Goal: Check status: Check status

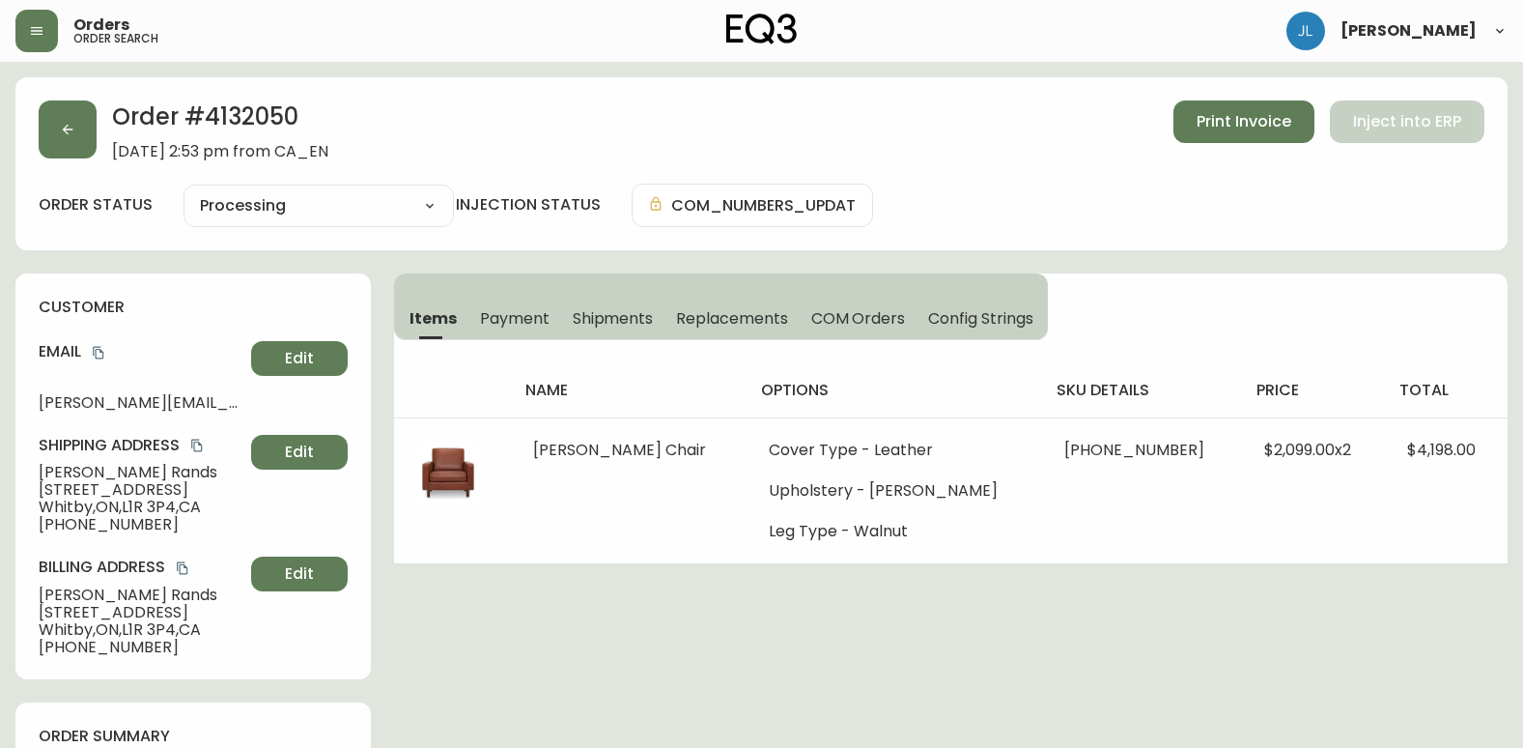
select select "PROCESSING"
click at [75, 127] on button "button" at bounding box center [68, 129] width 58 height 58
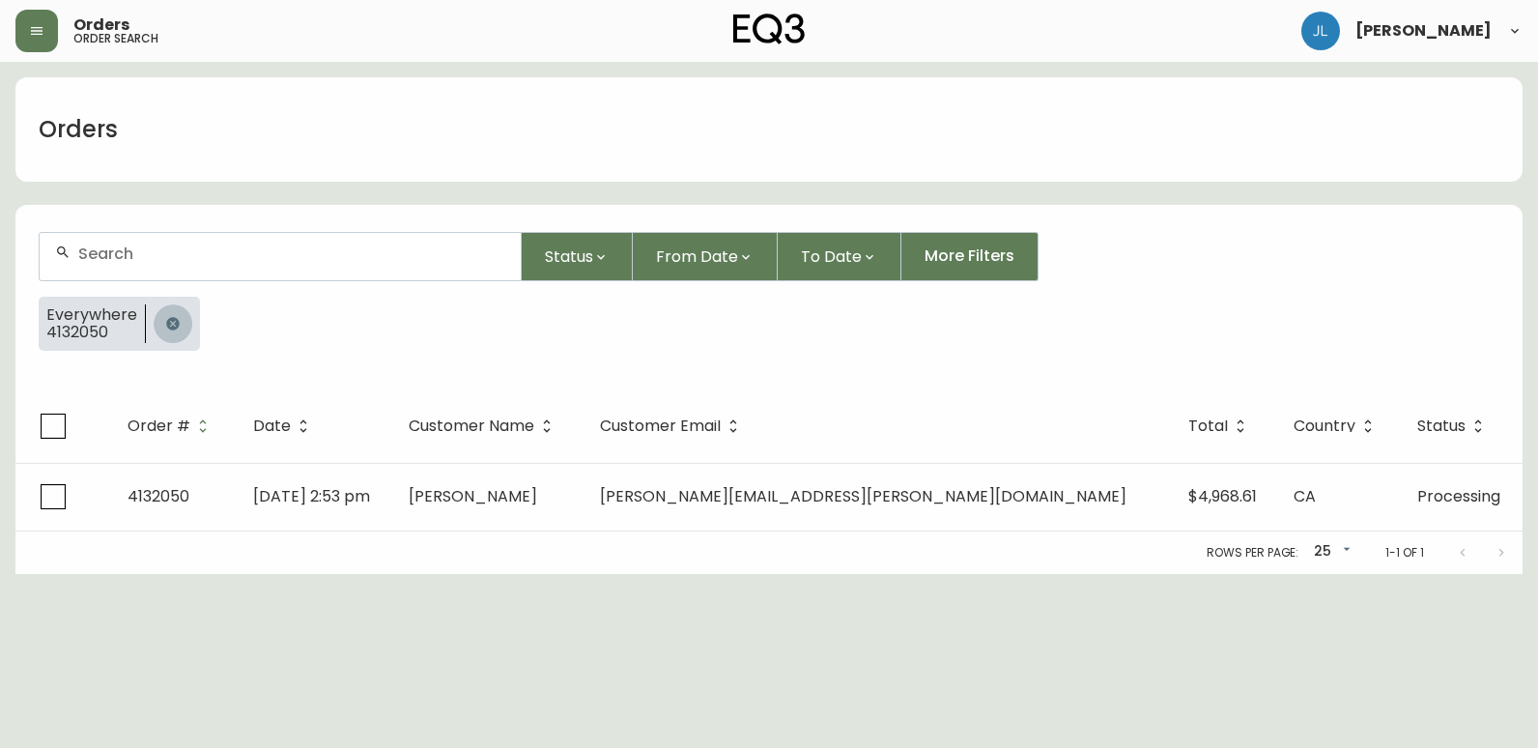
click at [169, 319] on icon "button" at bounding box center [172, 323] width 13 height 13
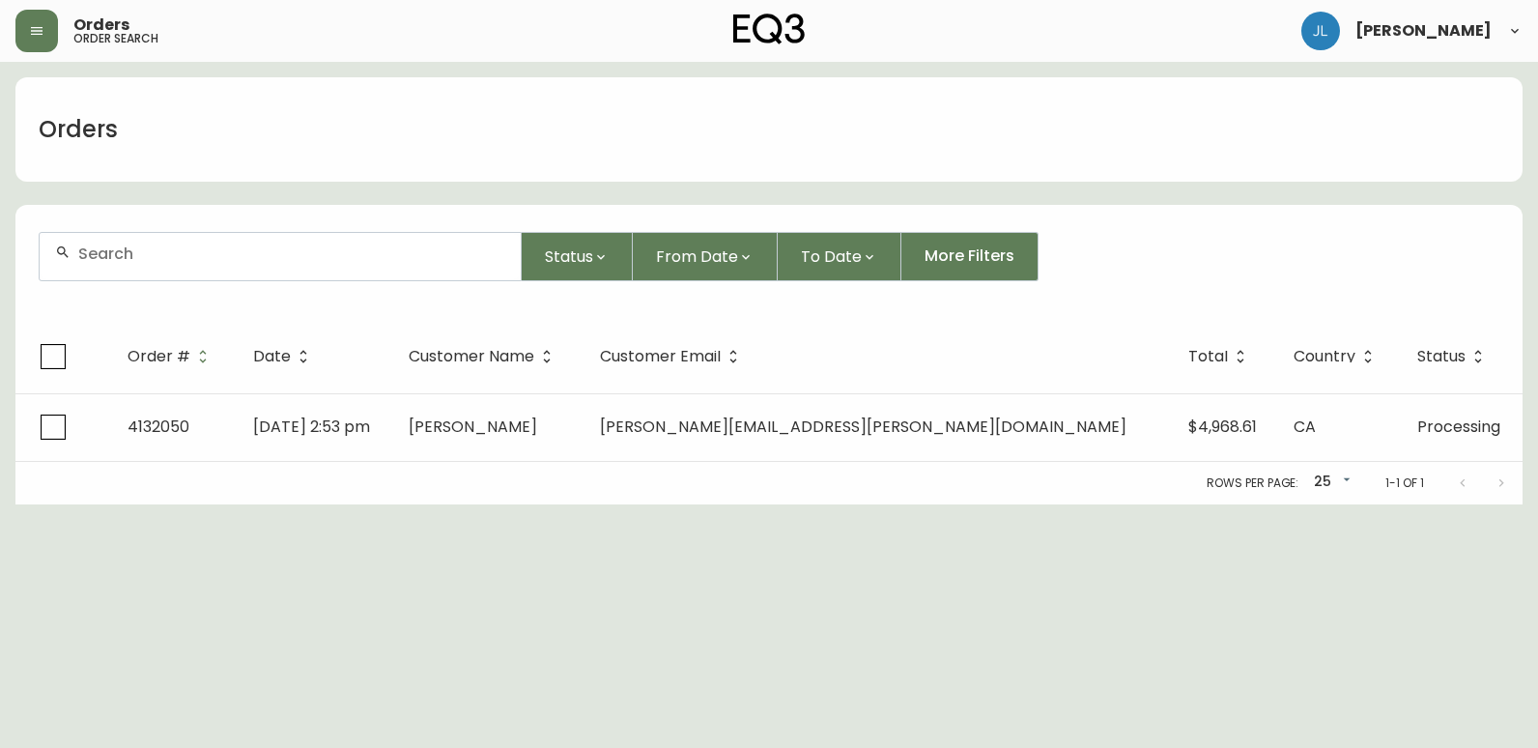
click at [201, 266] on div at bounding box center [280, 256] width 481 height 47
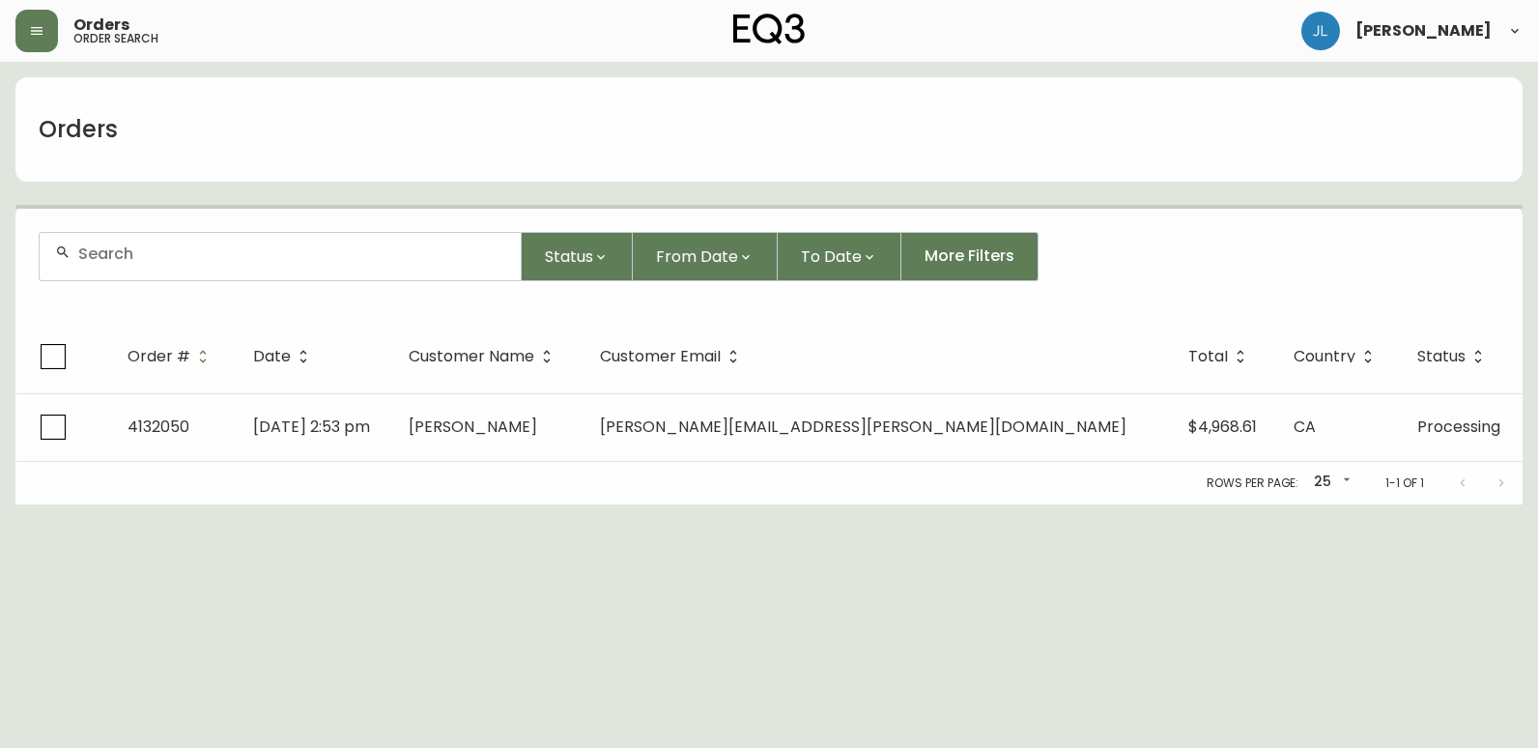
paste input "4134464"
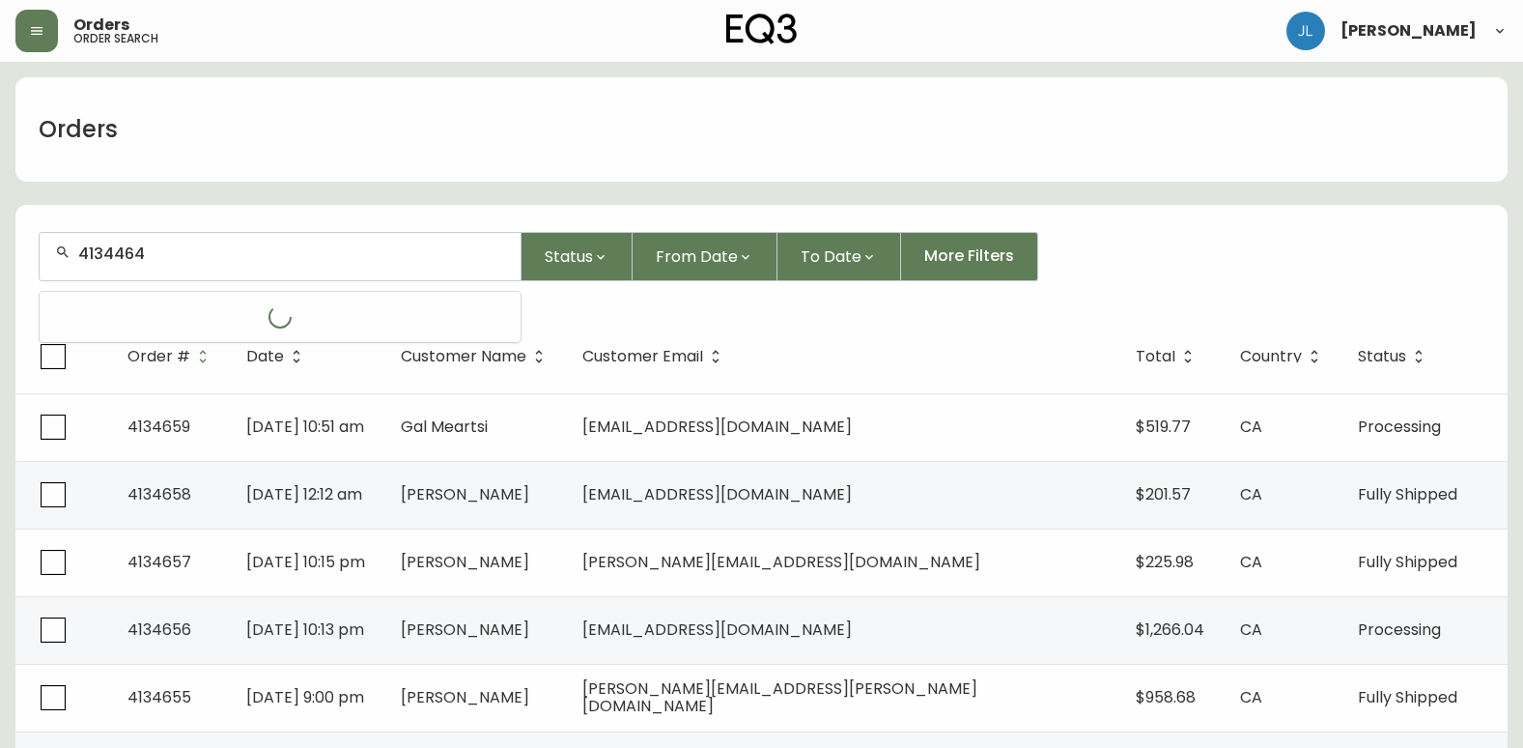
type input "4134464"
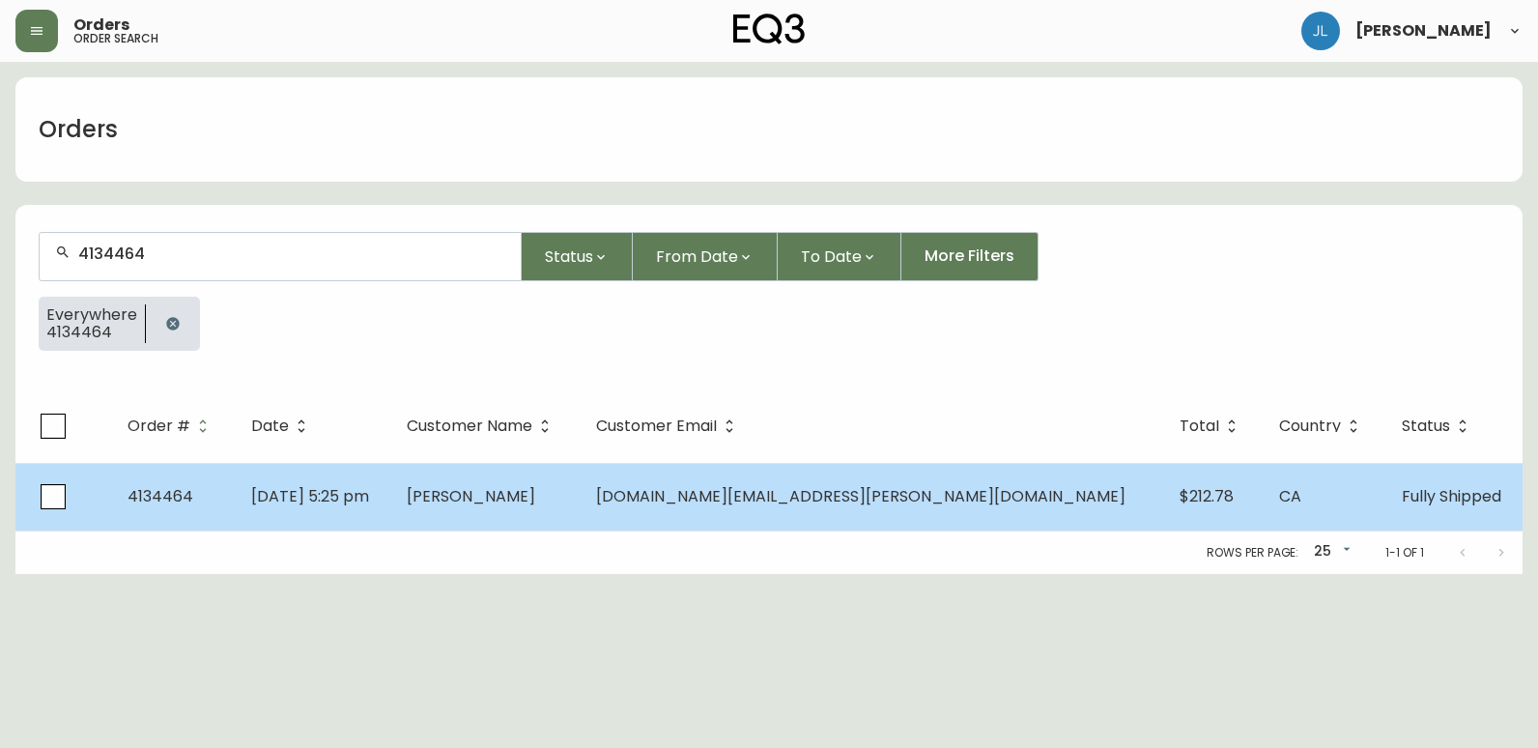
click at [390, 503] on td "[DATE] 5:25 pm" at bounding box center [313, 497] width 155 height 68
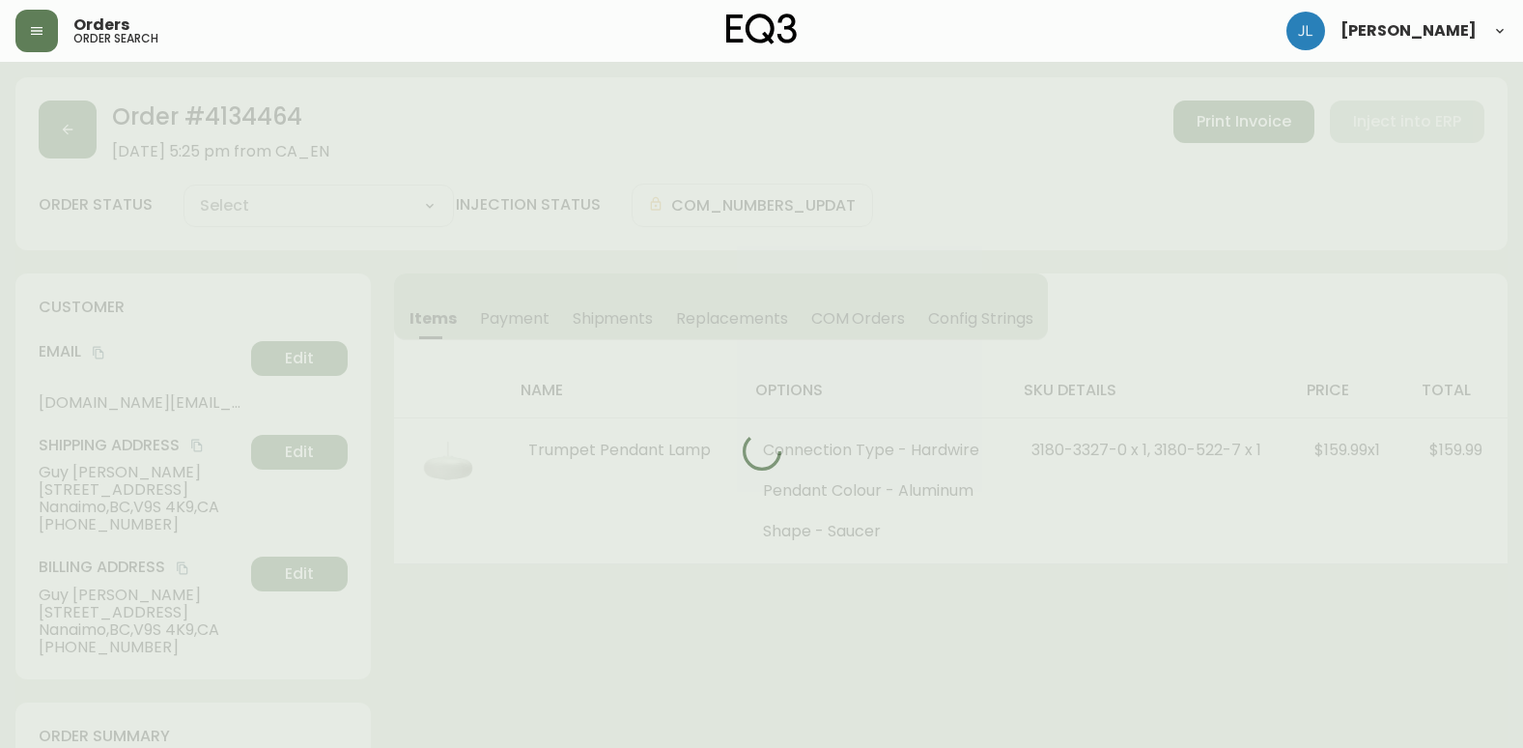
type input "Fully Shipped"
select select "FULLY_SHIPPED"
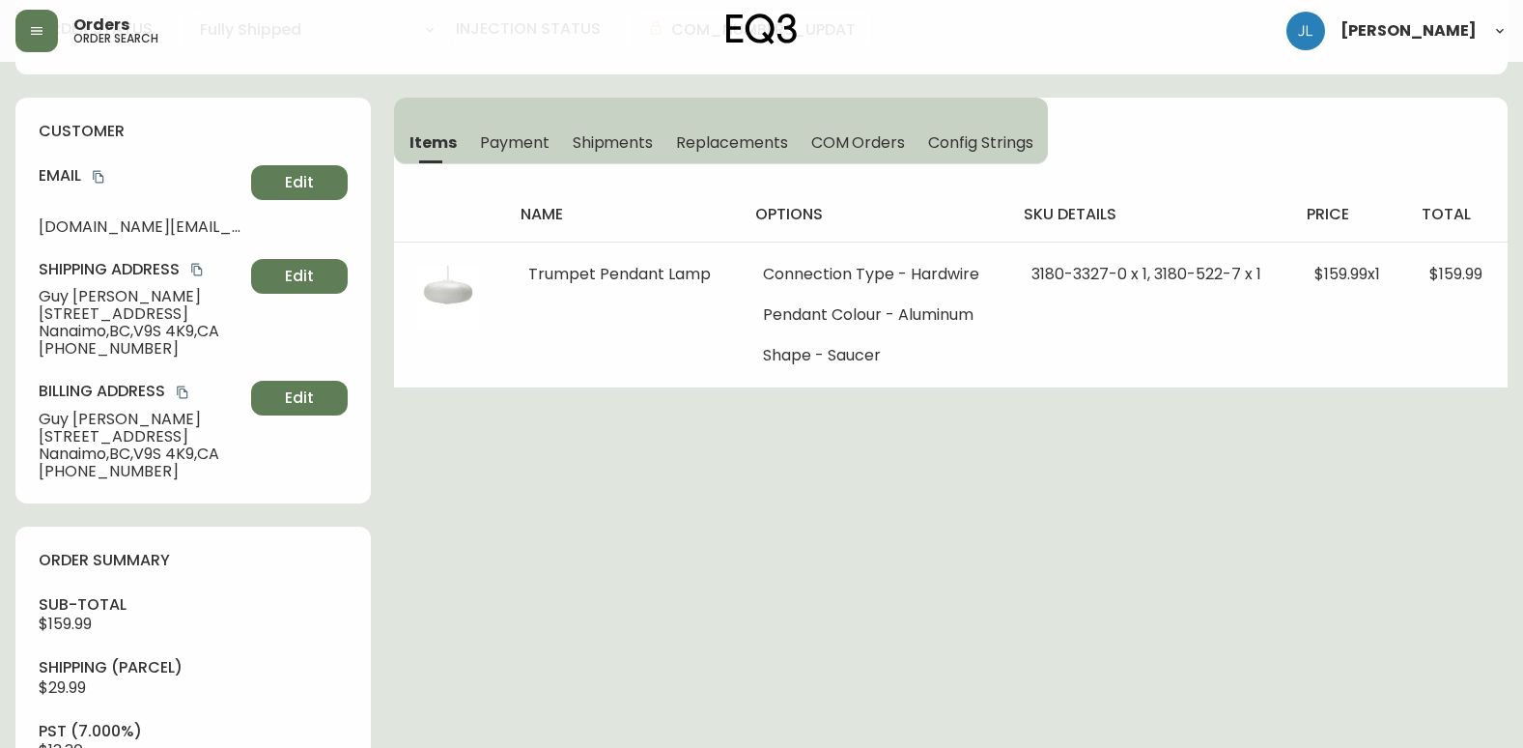
scroll to position [193, 0]
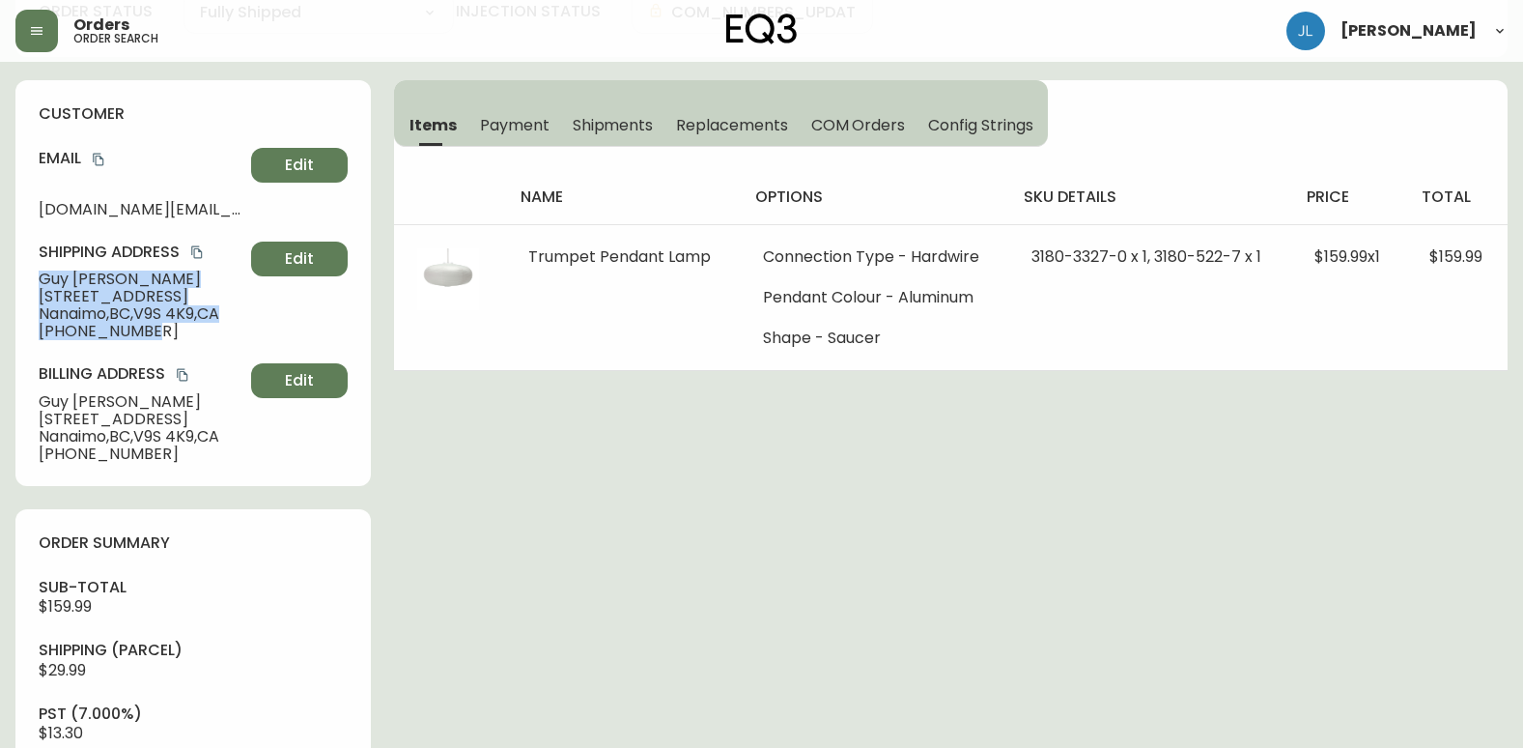
drag, startPoint x: 165, startPoint y: 335, endPoint x: 7, endPoint y: 280, distance: 167.7
copy div "[PERSON_NAME] [STREET_ADDRESS] [PHONE_NUMBER]"
drag, startPoint x: 9, startPoint y: 284, endPoint x: 96, endPoint y: 258, distance: 90.8
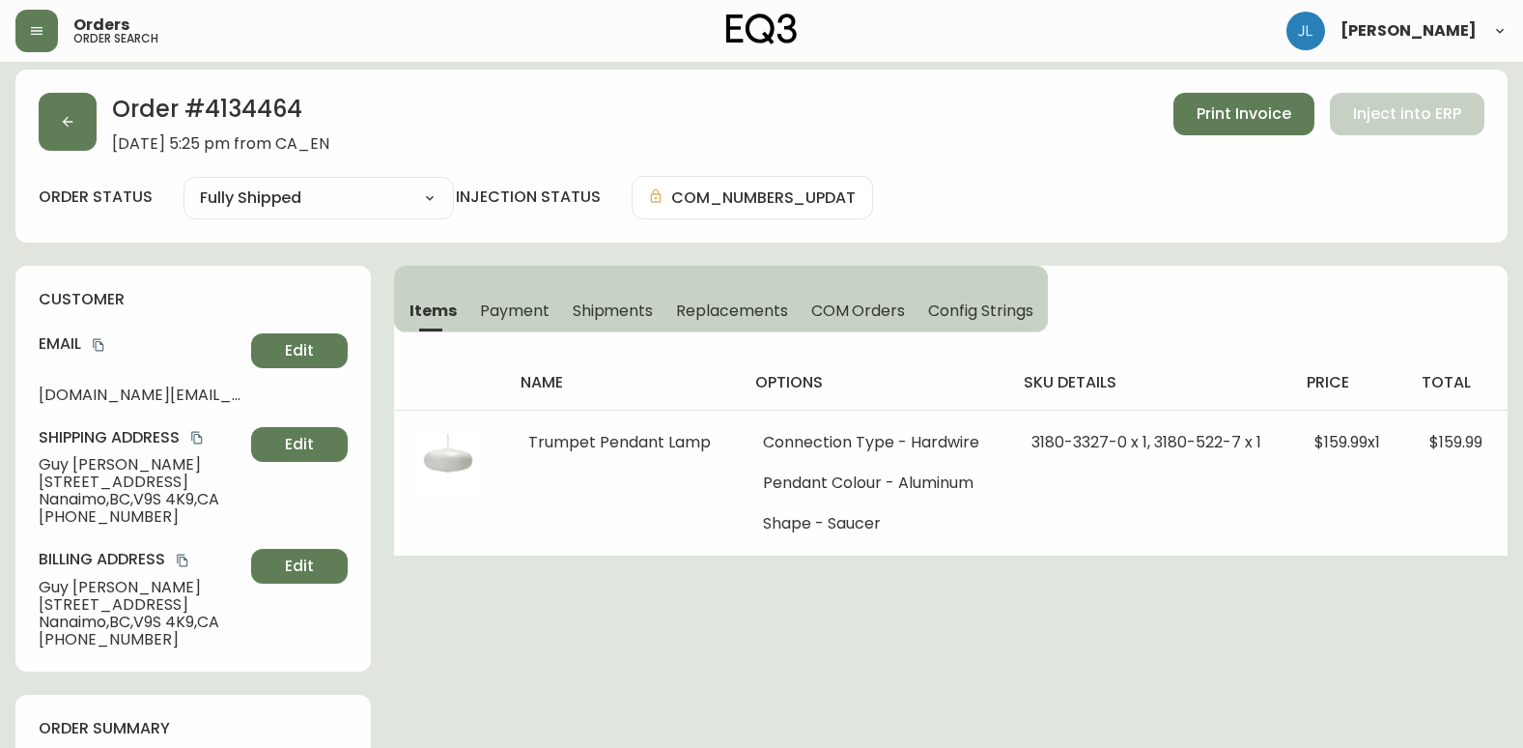
scroll to position [0, 0]
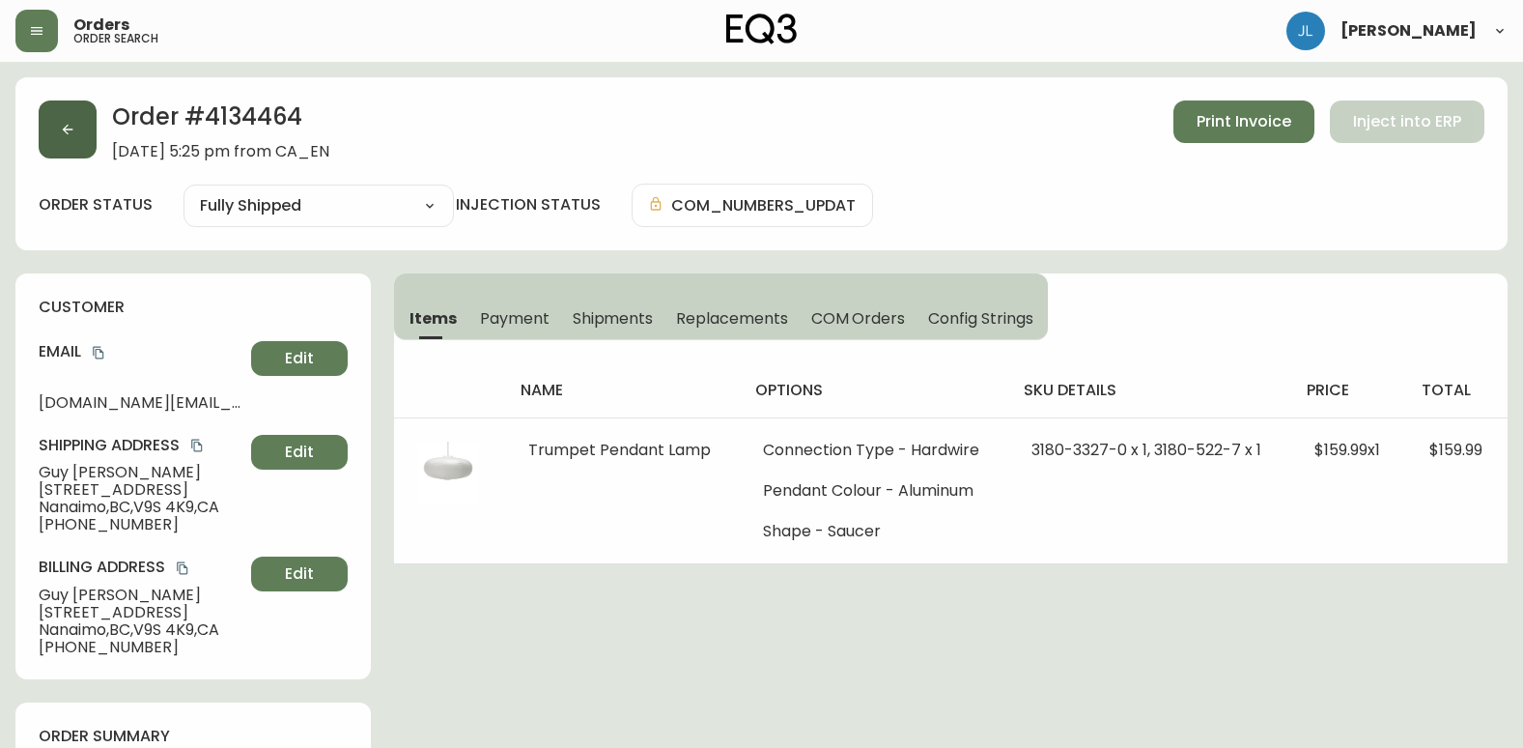
click at [62, 123] on button "button" at bounding box center [68, 129] width 58 height 58
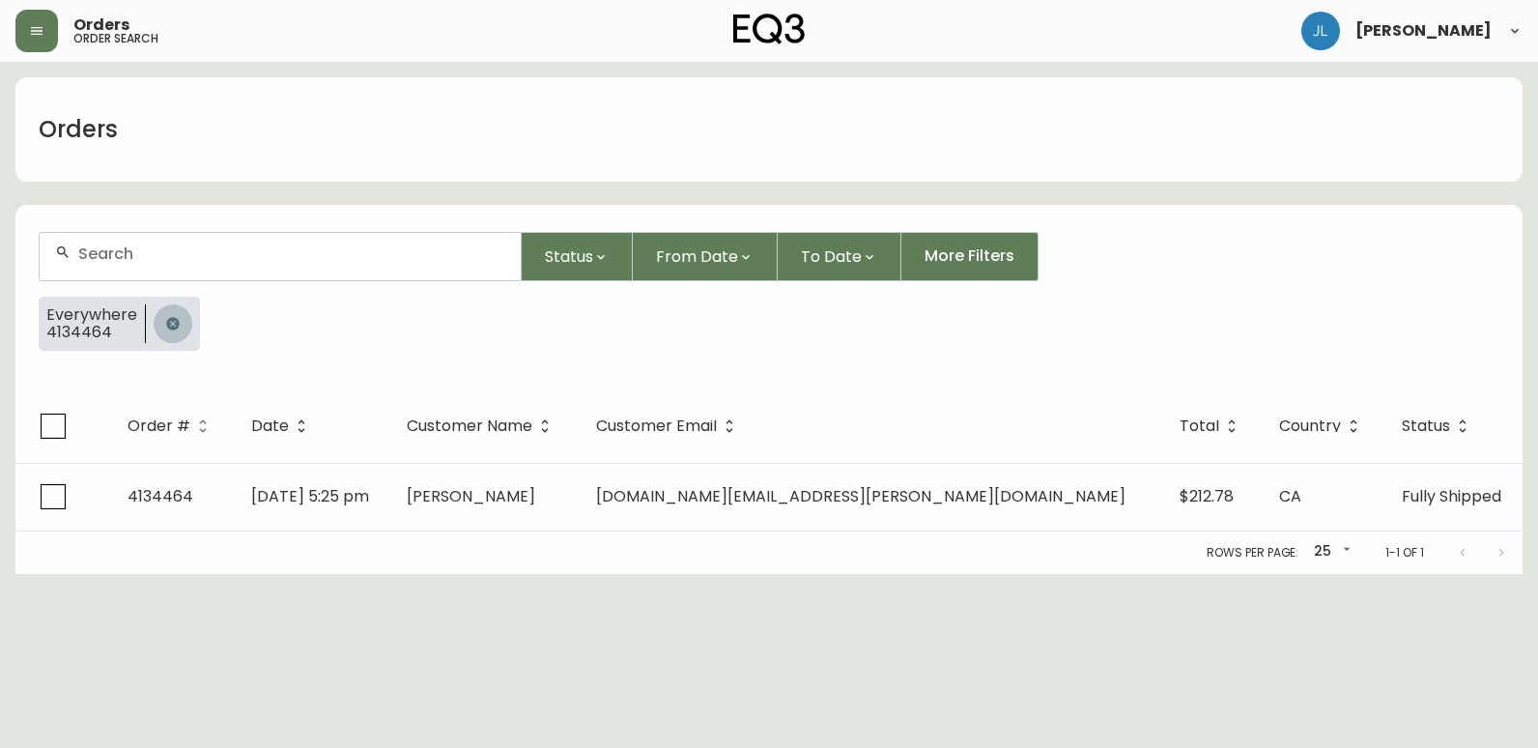
drag, startPoint x: 162, startPoint y: 332, endPoint x: 179, endPoint y: 263, distance: 71.5
click at [162, 331] on button "button" at bounding box center [173, 323] width 39 height 39
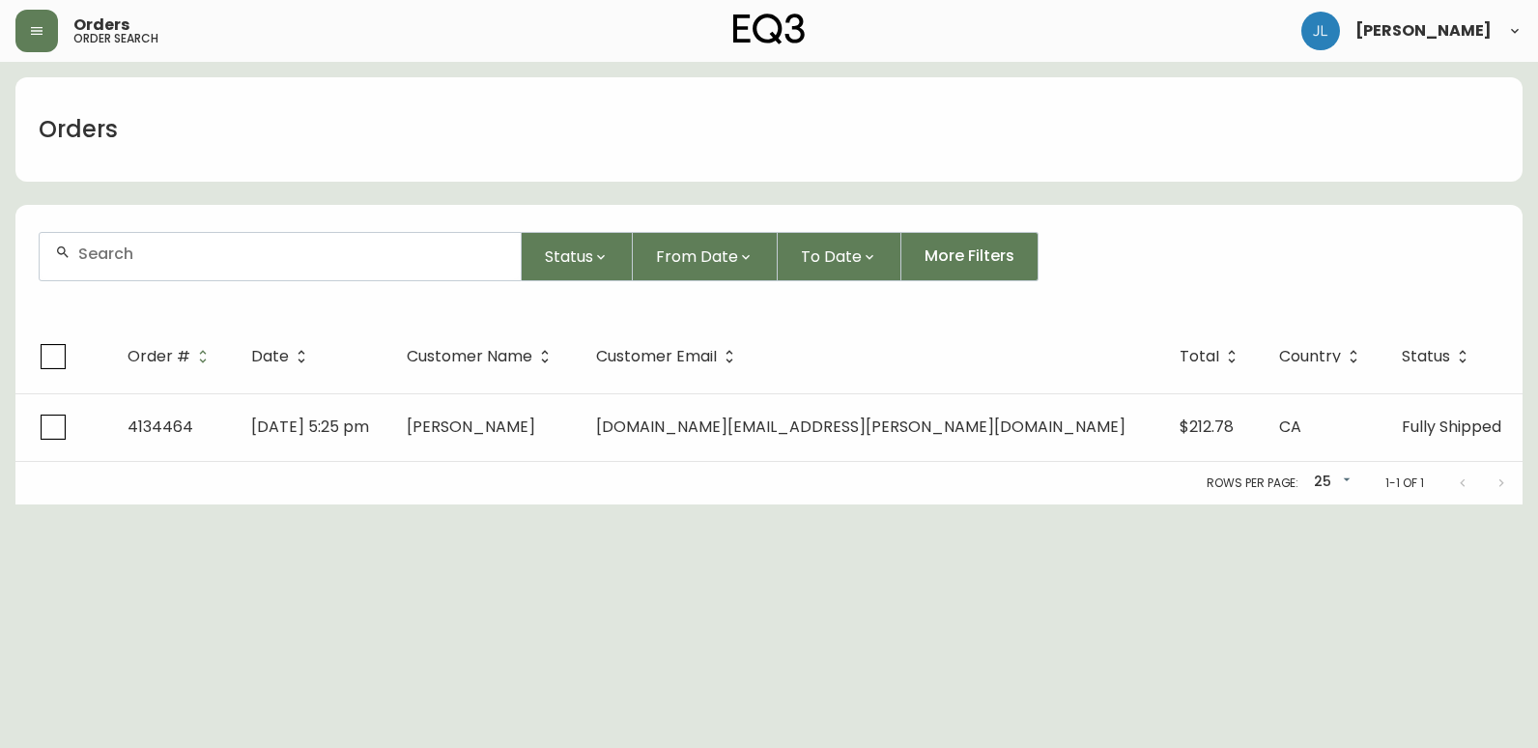
click at [181, 254] on input "text" at bounding box center [291, 253] width 427 height 18
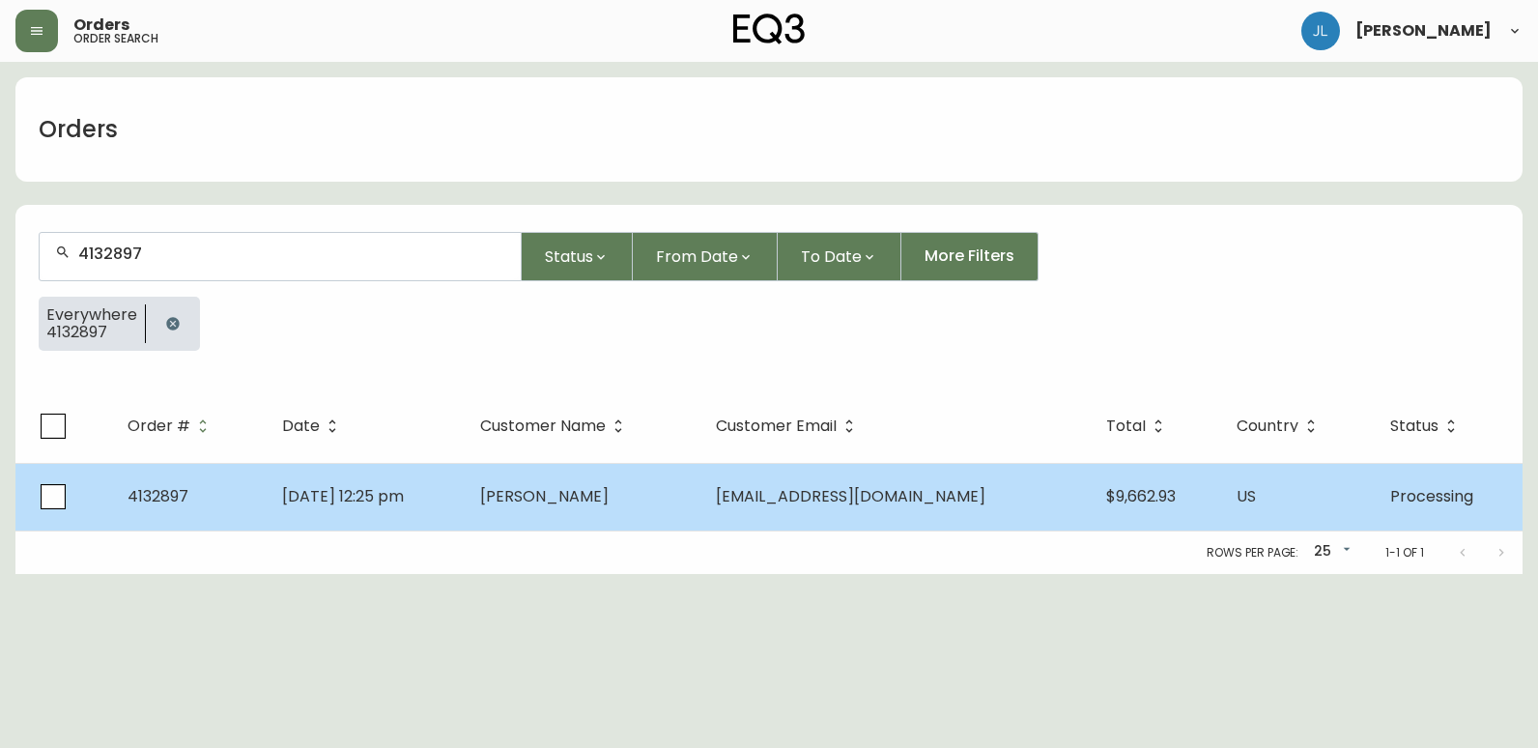
type input "4132897"
click at [465, 522] on td "[DATE] 12:25 pm" at bounding box center [366, 497] width 198 height 68
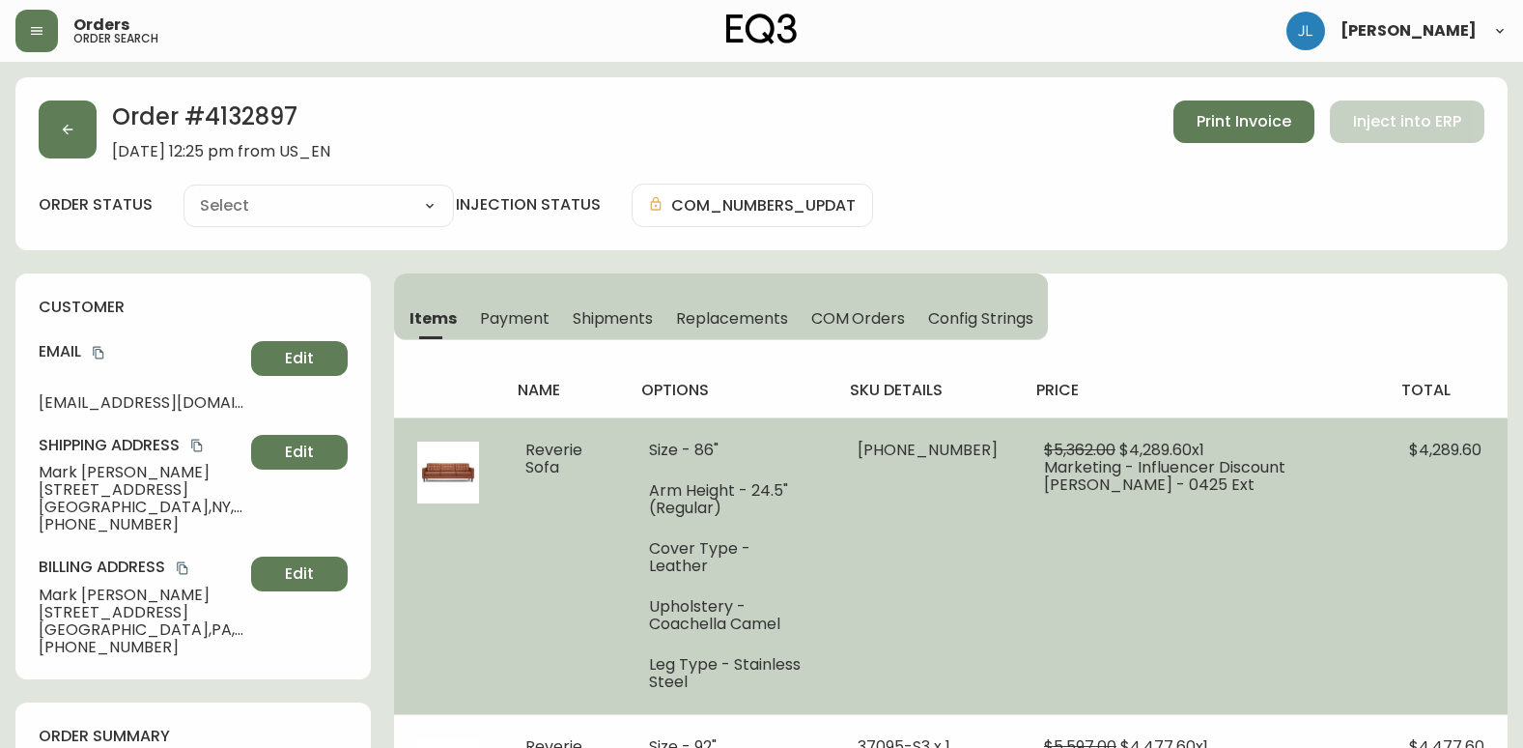
type input "Processing"
select select "PROCESSING"
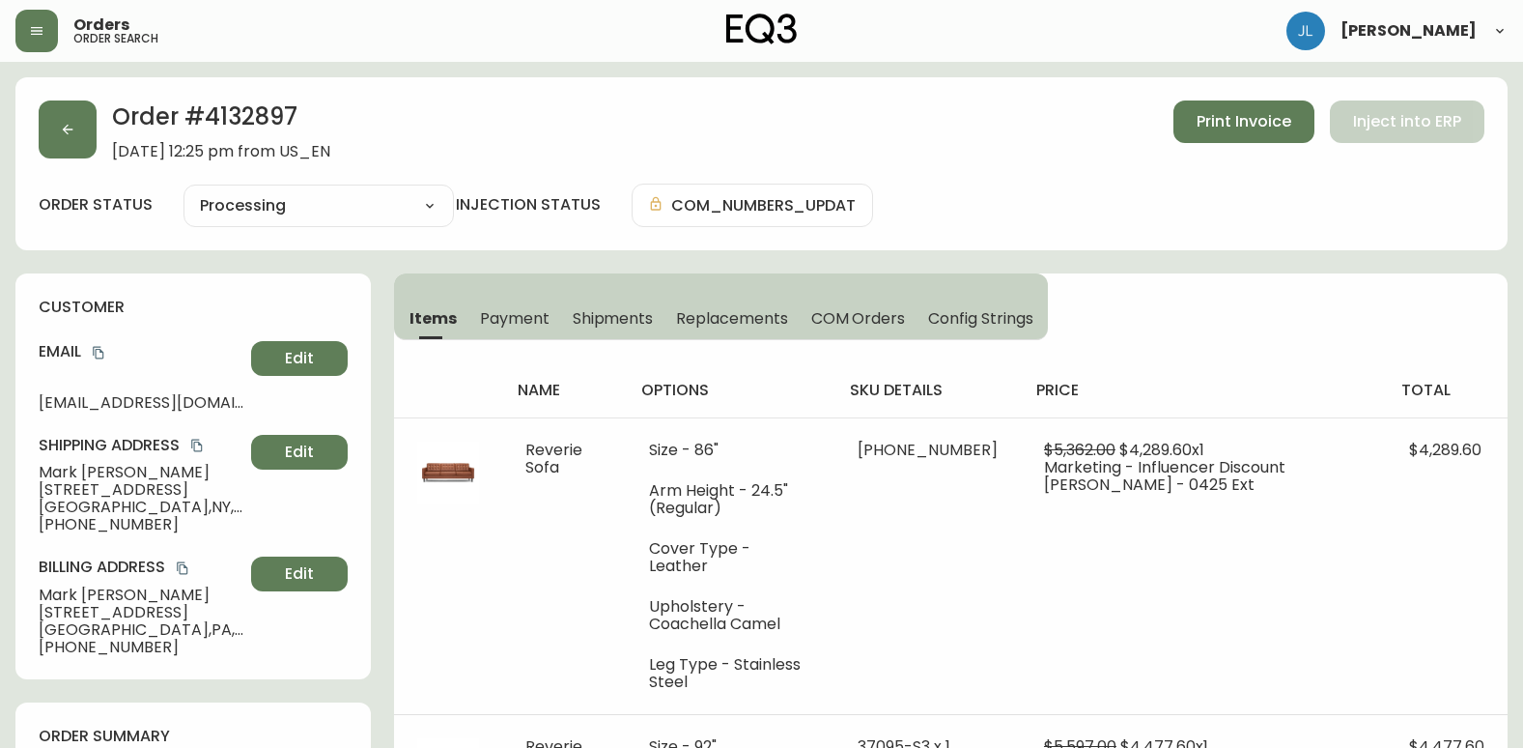
click at [1109, 233] on div "Order # 4132897 [DATE] 12:25 pm from US_EN Print Invoice Inject into ERP order …" at bounding box center [761, 163] width 1492 height 173
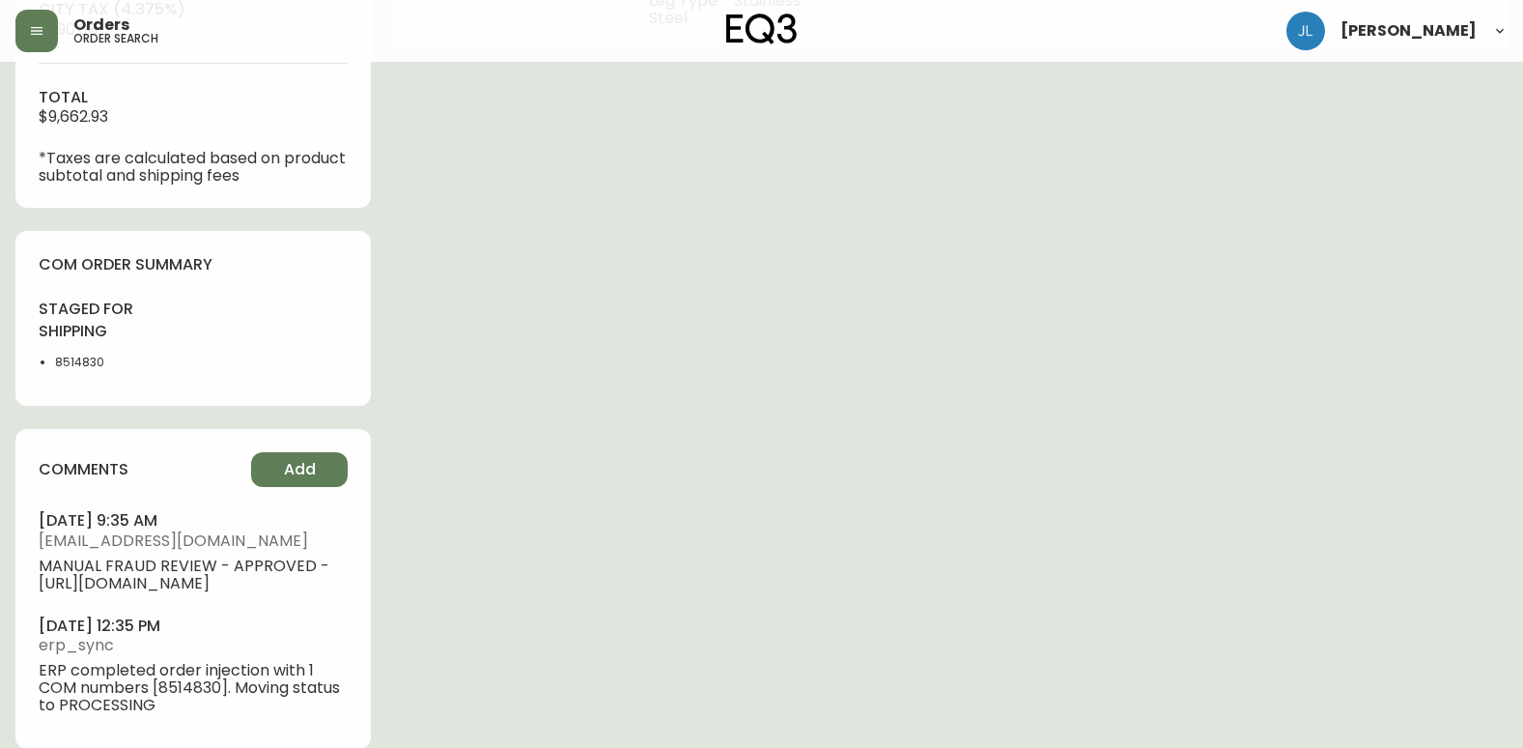
scroll to position [966, 0]
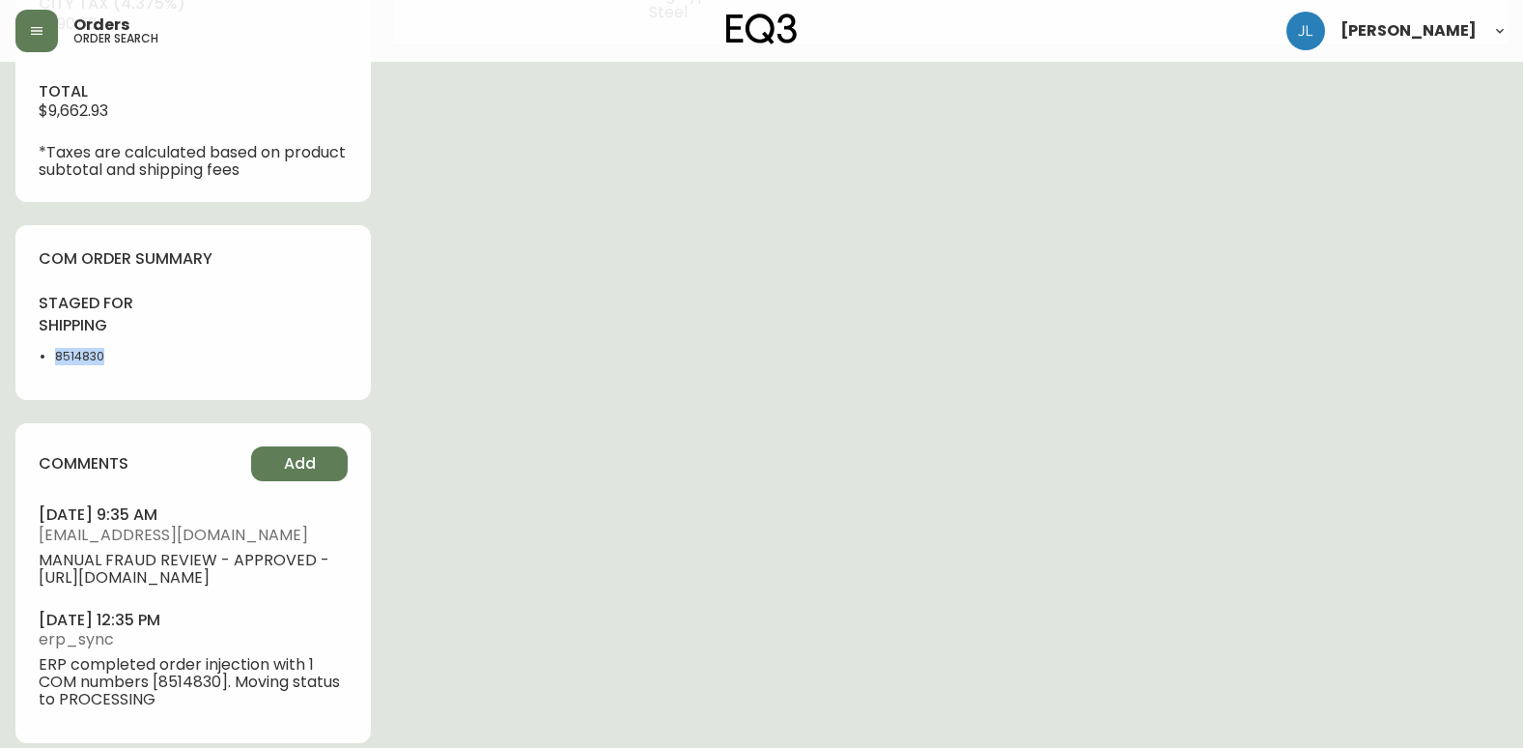
drag, startPoint x: 99, startPoint y: 349, endPoint x: 34, endPoint y: 345, distance: 65.8
click at [34, 345] on div "com order summary staged for shipping 8514830" at bounding box center [192, 312] width 355 height 175
copy li "8514830"
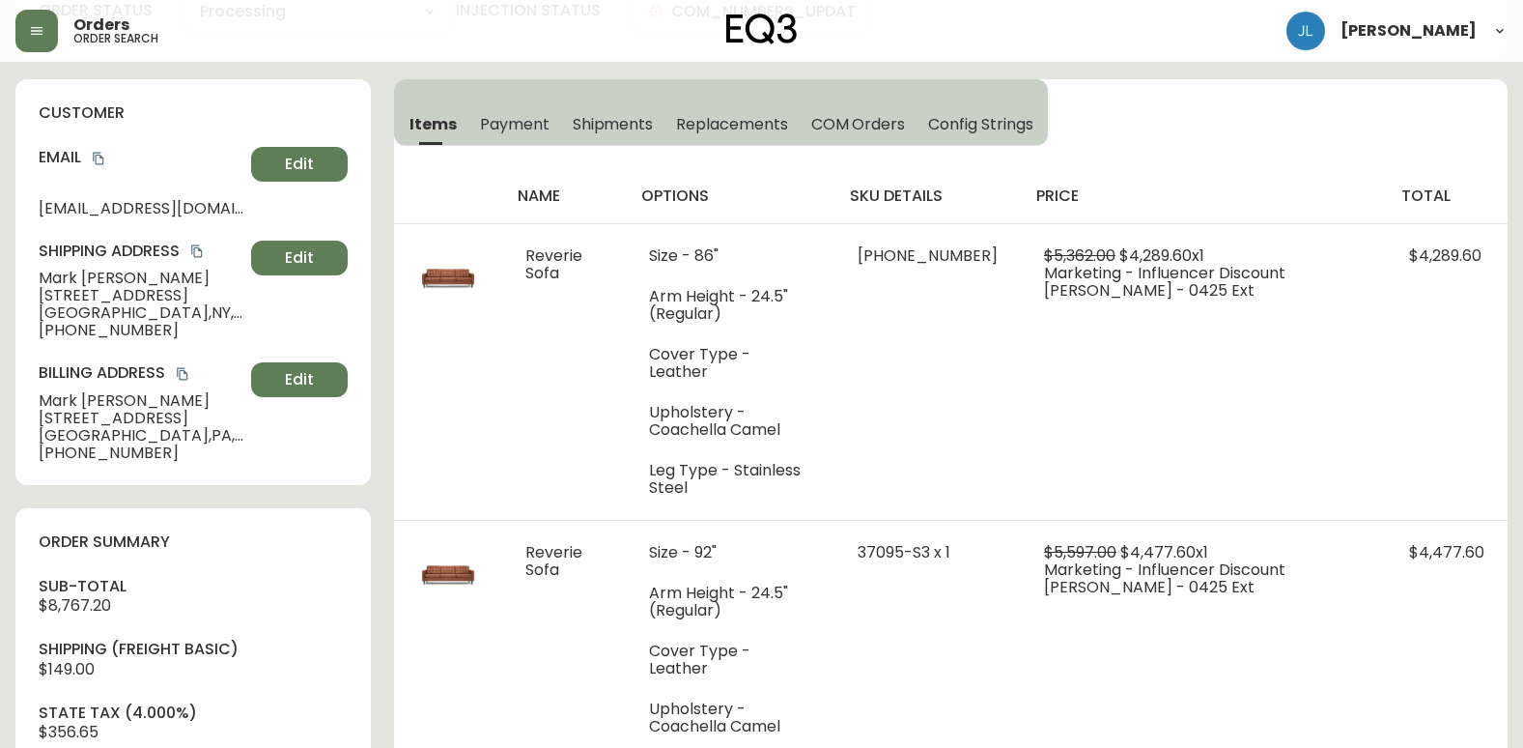
scroll to position [193, 0]
click at [563, 124] on button "Shipments" at bounding box center [613, 124] width 104 height 42
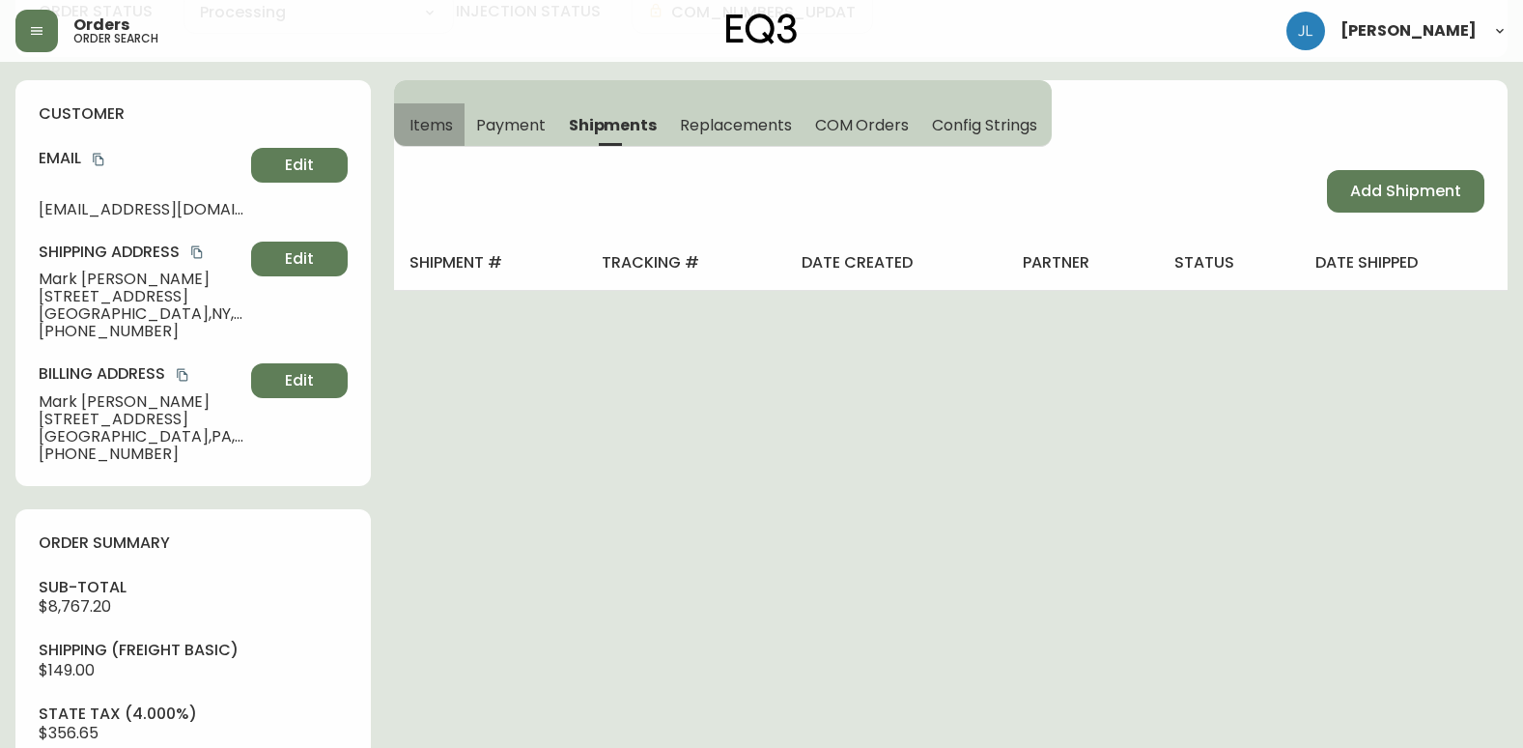
click at [433, 107] on button "Items" at bounding box center [429, 124] width 71 height 42
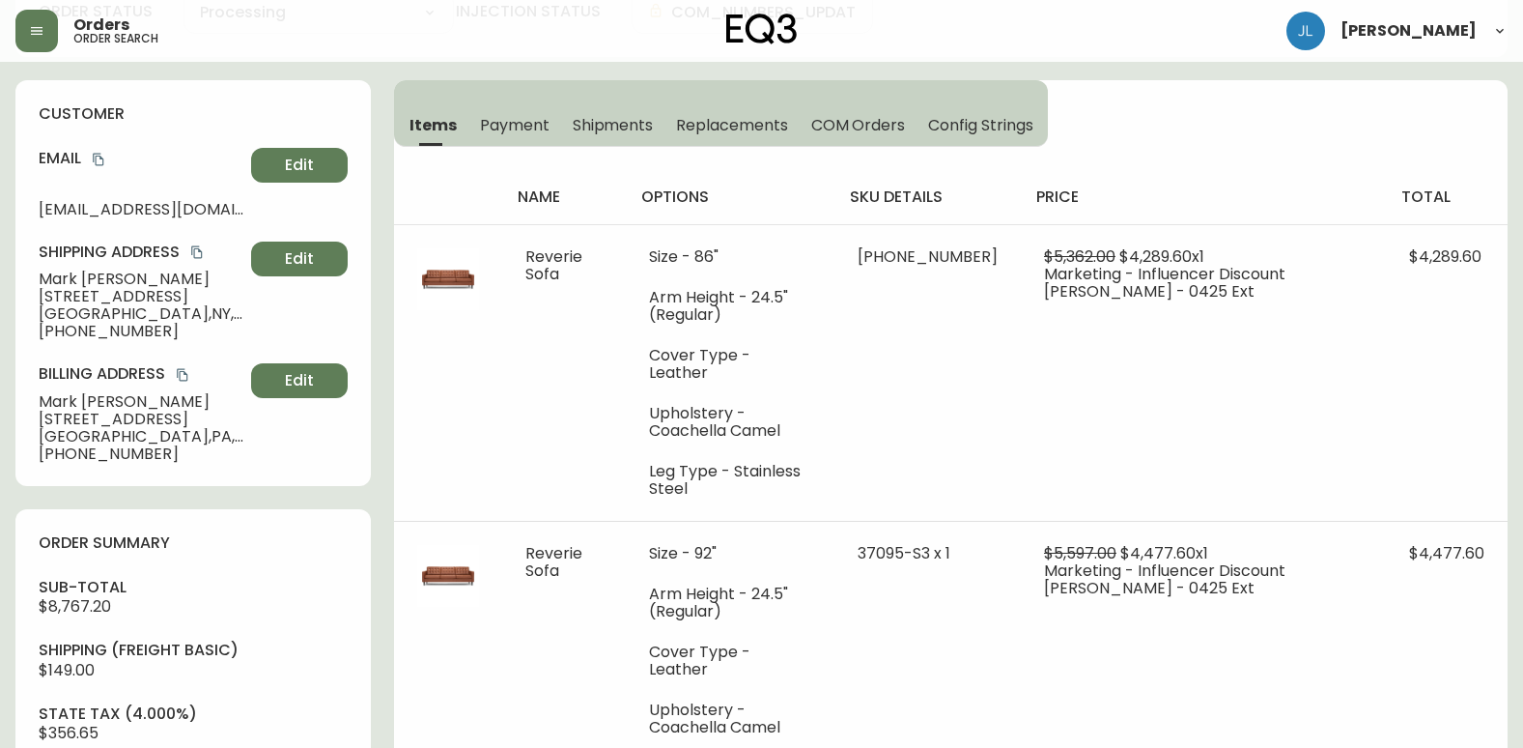
click at [1157, 88] on div "Items Payment Shipments Replacements COM Orders Config Strings name options sku…" at bounding box center [951, 449] width 1114 height 738
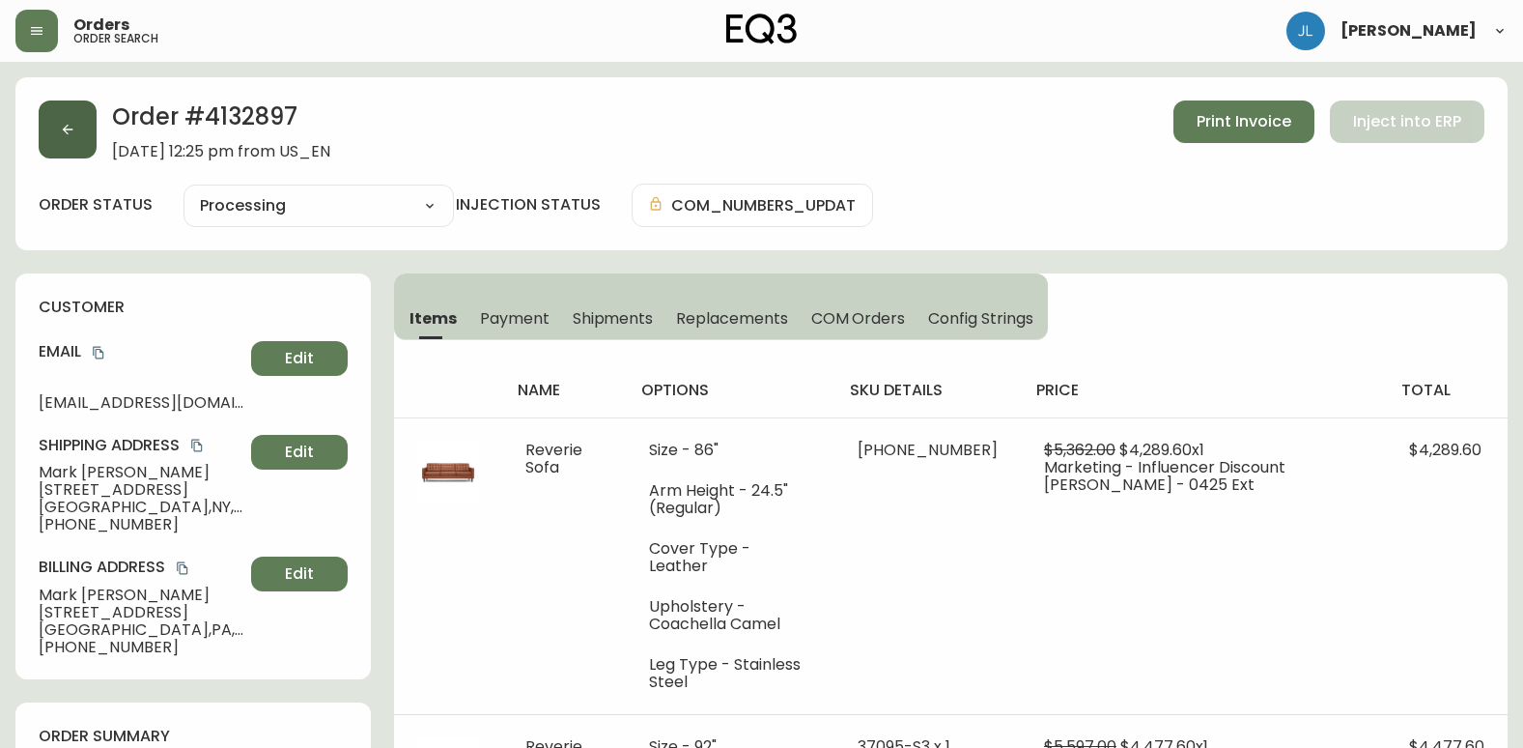
click at [70, 125] on icon "button" at bounding box center [67, 129] width 15 height 15
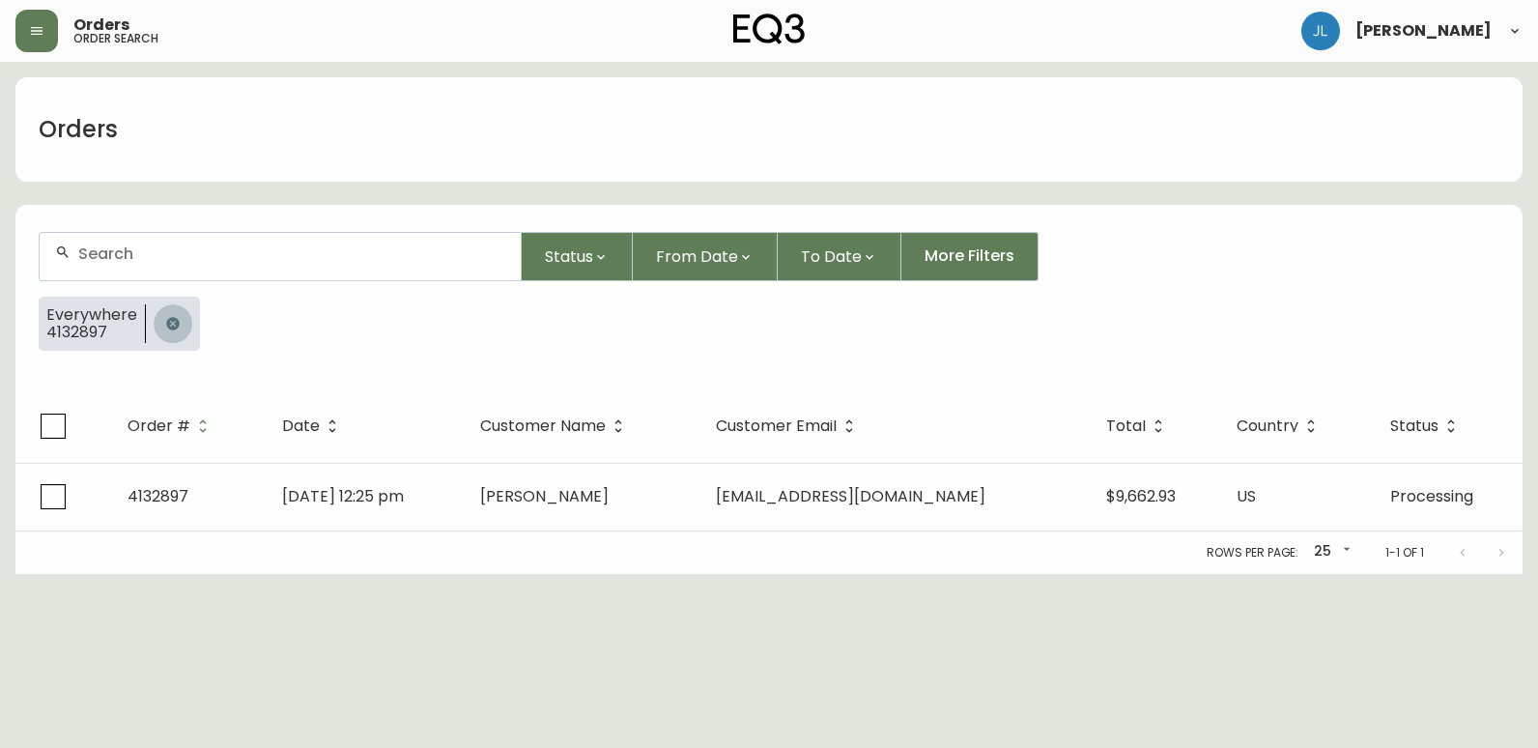
drag, startPoint x: 164, startPoint y: 319, endPoint x: 167, endPoint y: 257, distance: 61.9
click at [165, 318] on icon "button" at bounding box center [172, 323] width 15 height 15
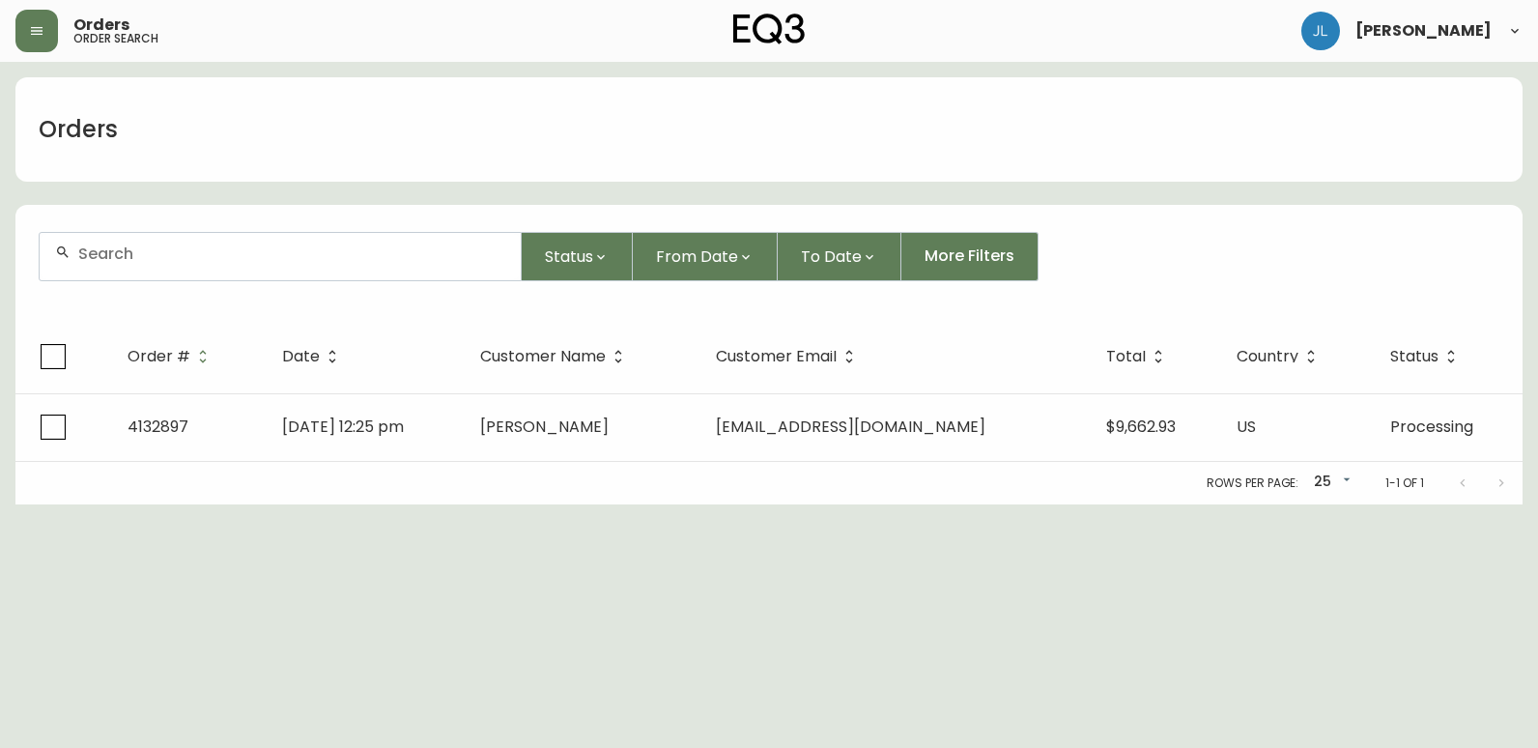
click at [173, 251] on input "text" at bounding box center [291, 253] width 427 height 18
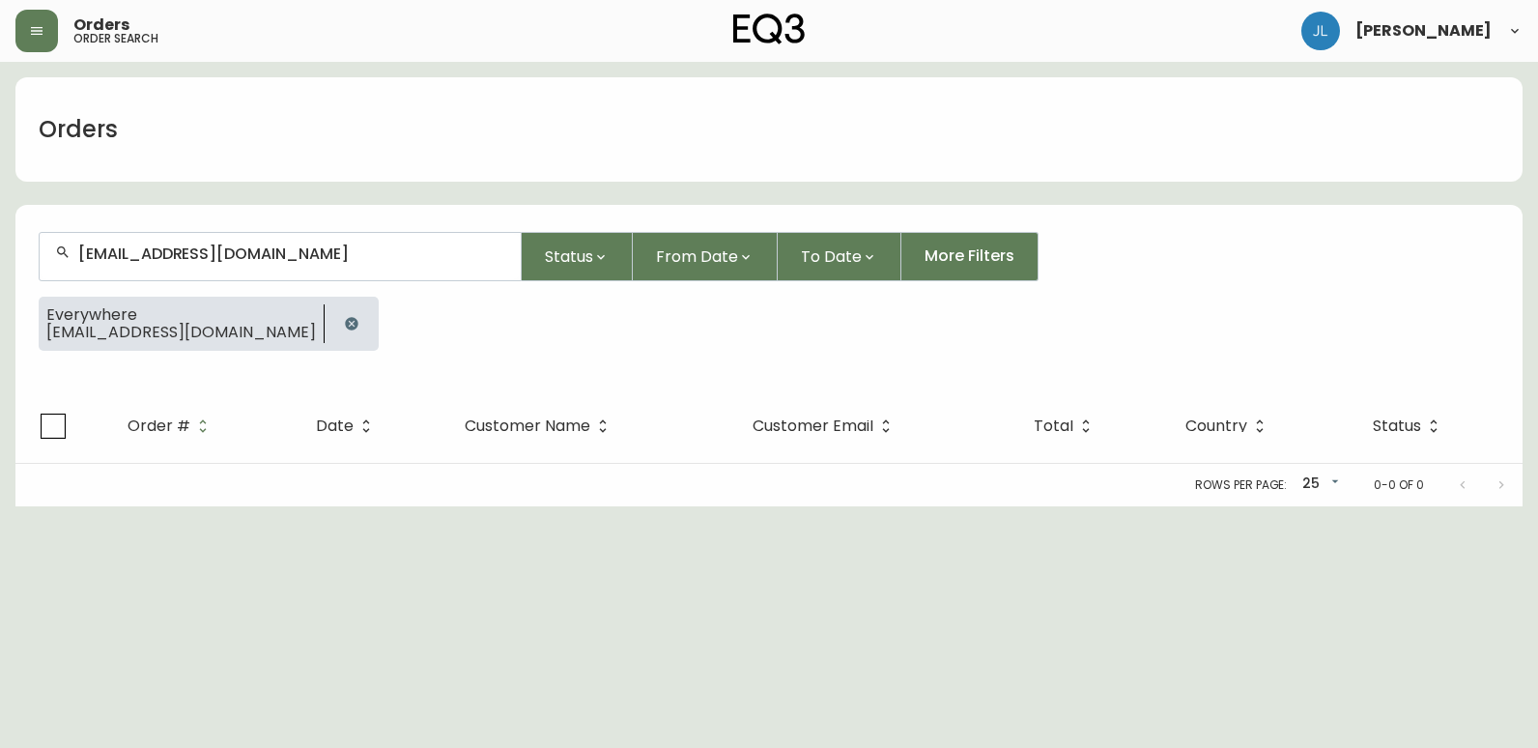
drag, startPoint x: 99, startPoint y: 212, endPoint x: 116, endPoint y: 229, distance: 23.2
click at [99, 212] on form "[EMAIL_ADDRESS][DOMAIN_NAME] Status From Date To Date More Filters Everywhere […" at bounding box center [768, 299] width 1507 height 181
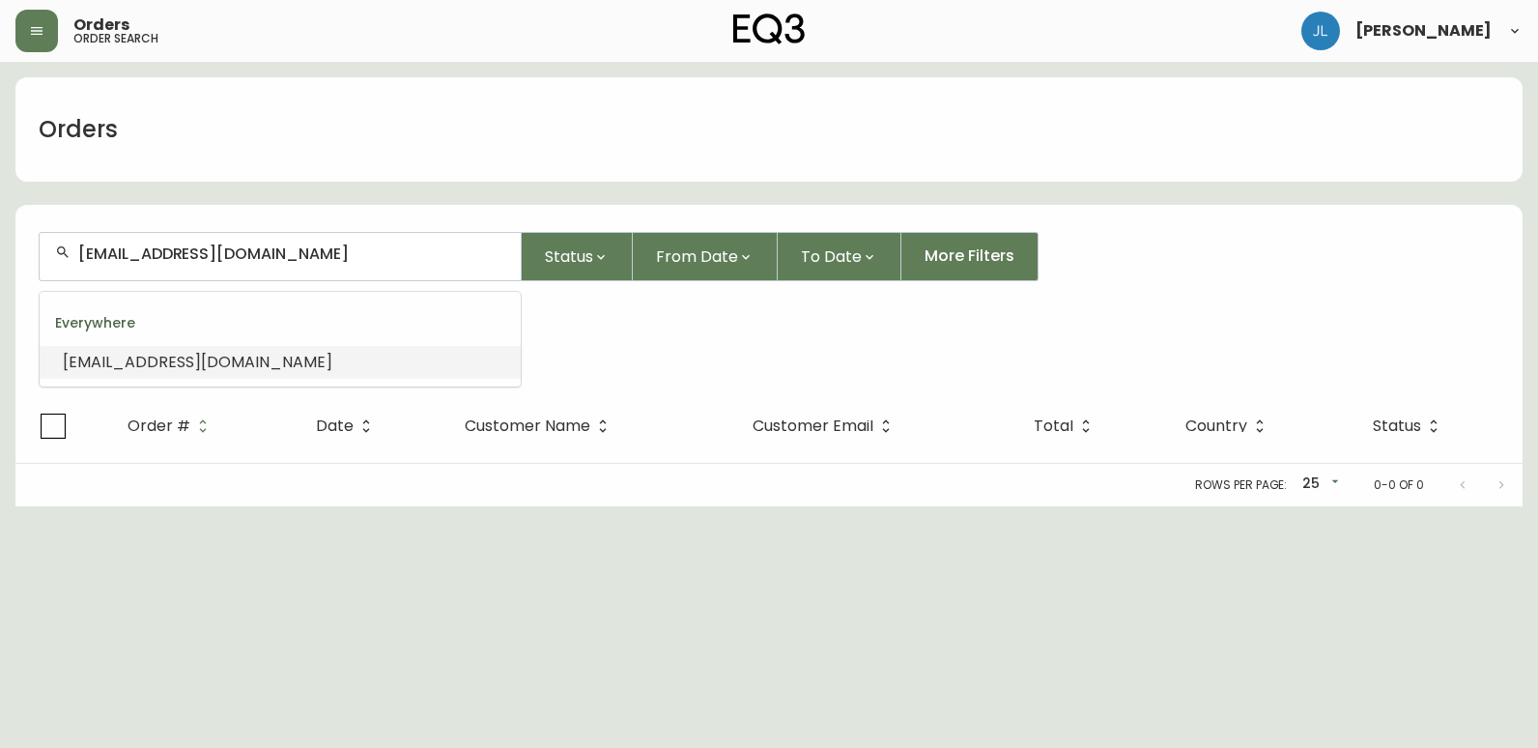
click at [428, 262] on input "[EMAIL_ADDRESS][DOMAIN_NAME]" at bounding box center [291, 253] width 427 height 18
paste input "4134195"
type input "4134195"
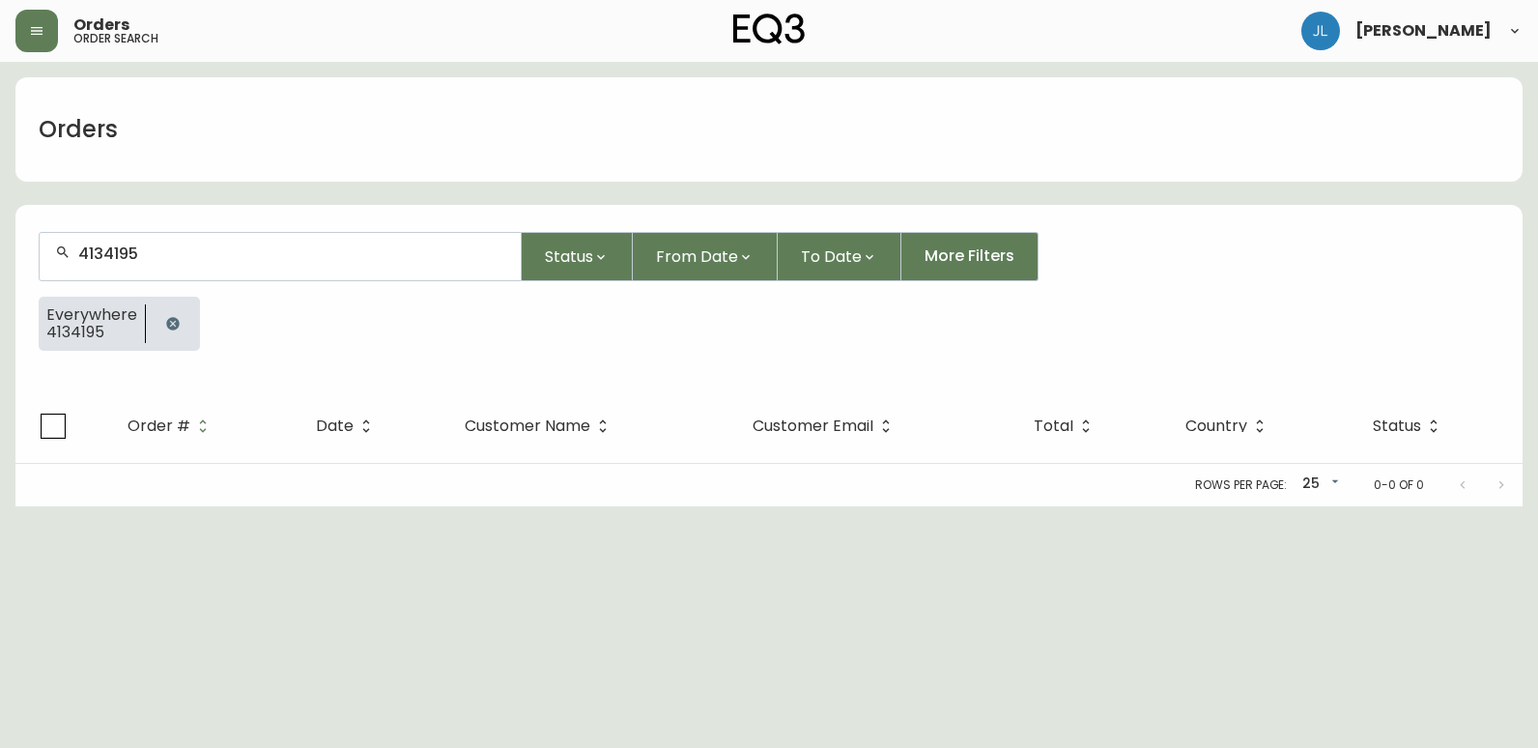
type input "4134195"
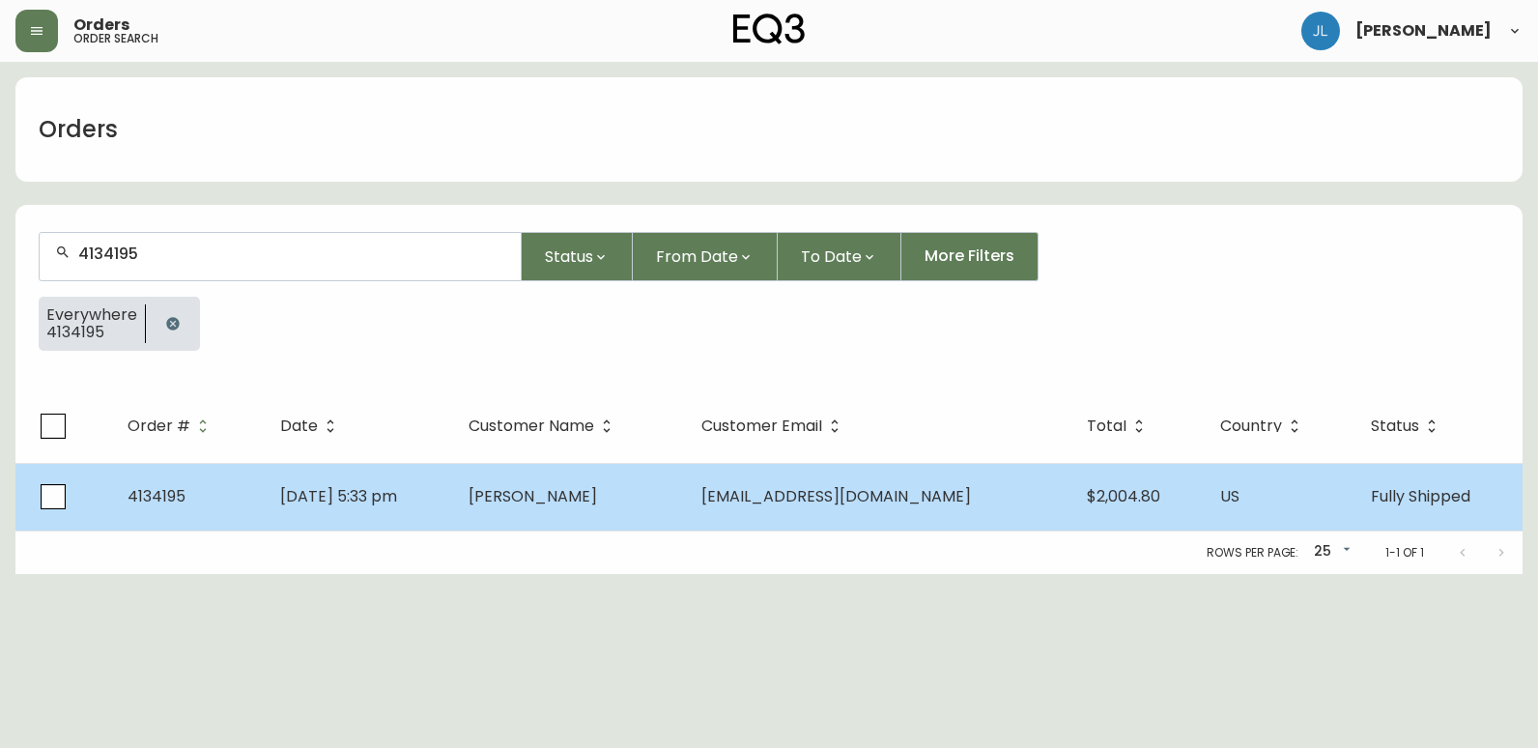
click at [454, 488] on td "[DATE] 5:33 pm" at bounding box center [359, 497] width 189 height 68
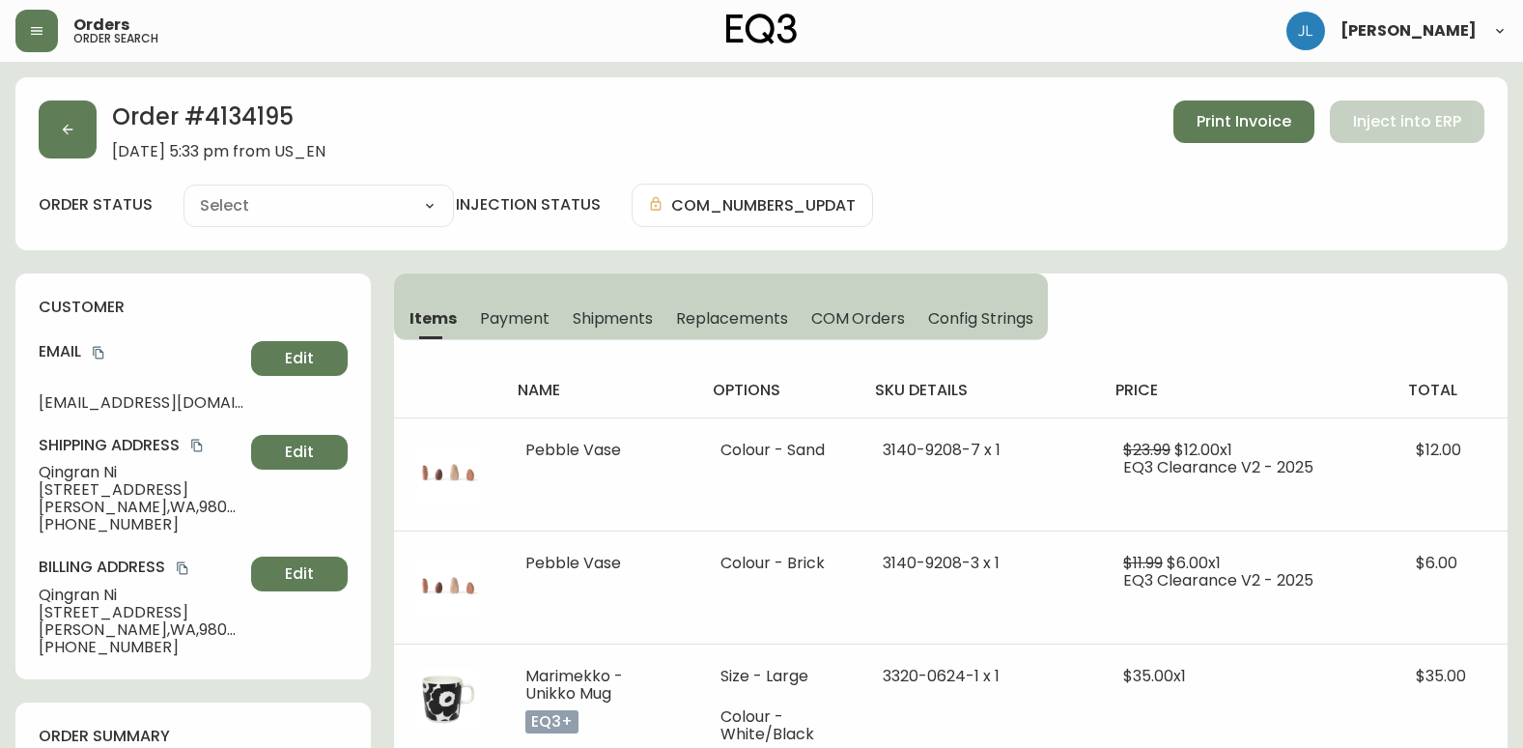
type input "Fully Shipped"
select select "FULLY_SHIPPED"
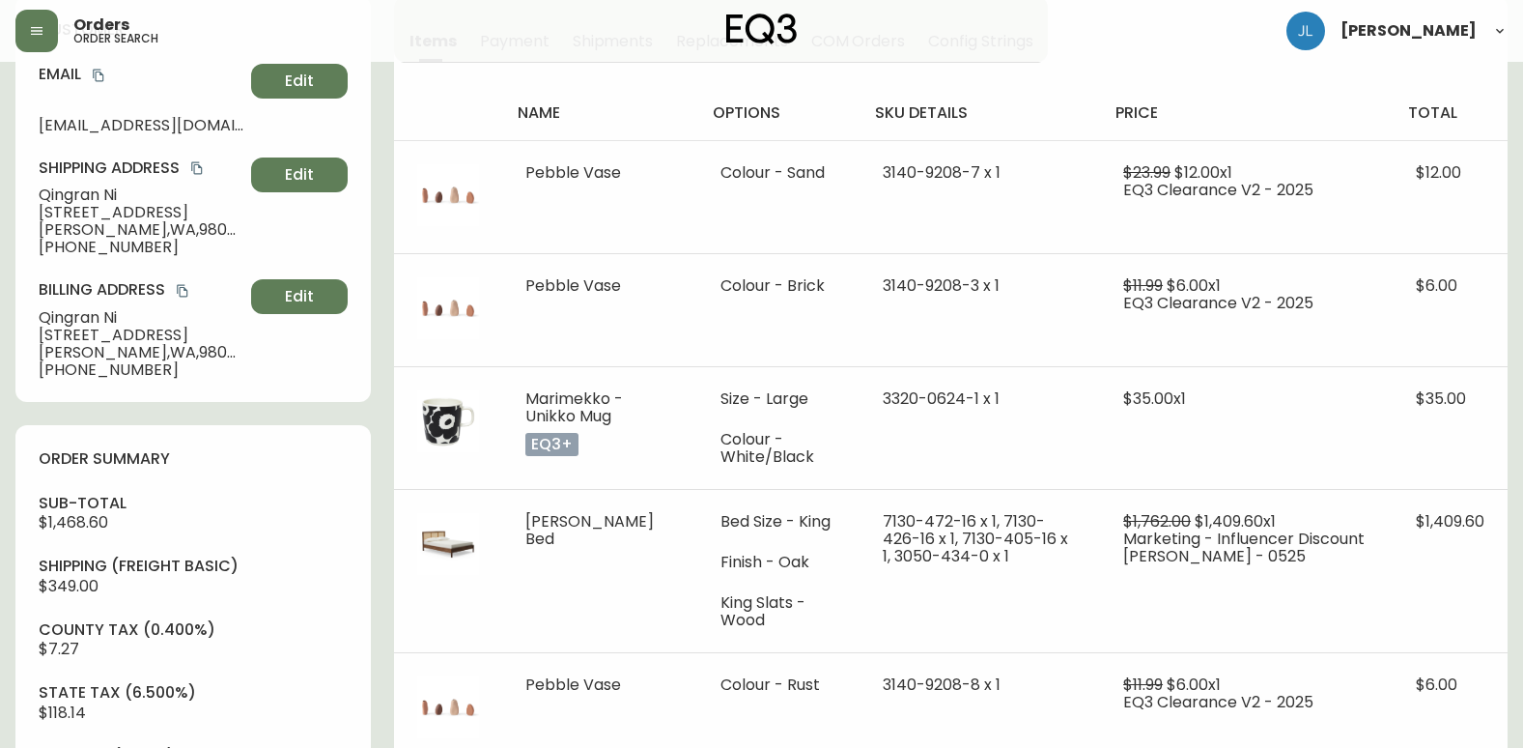
scroll to position [97, 0]
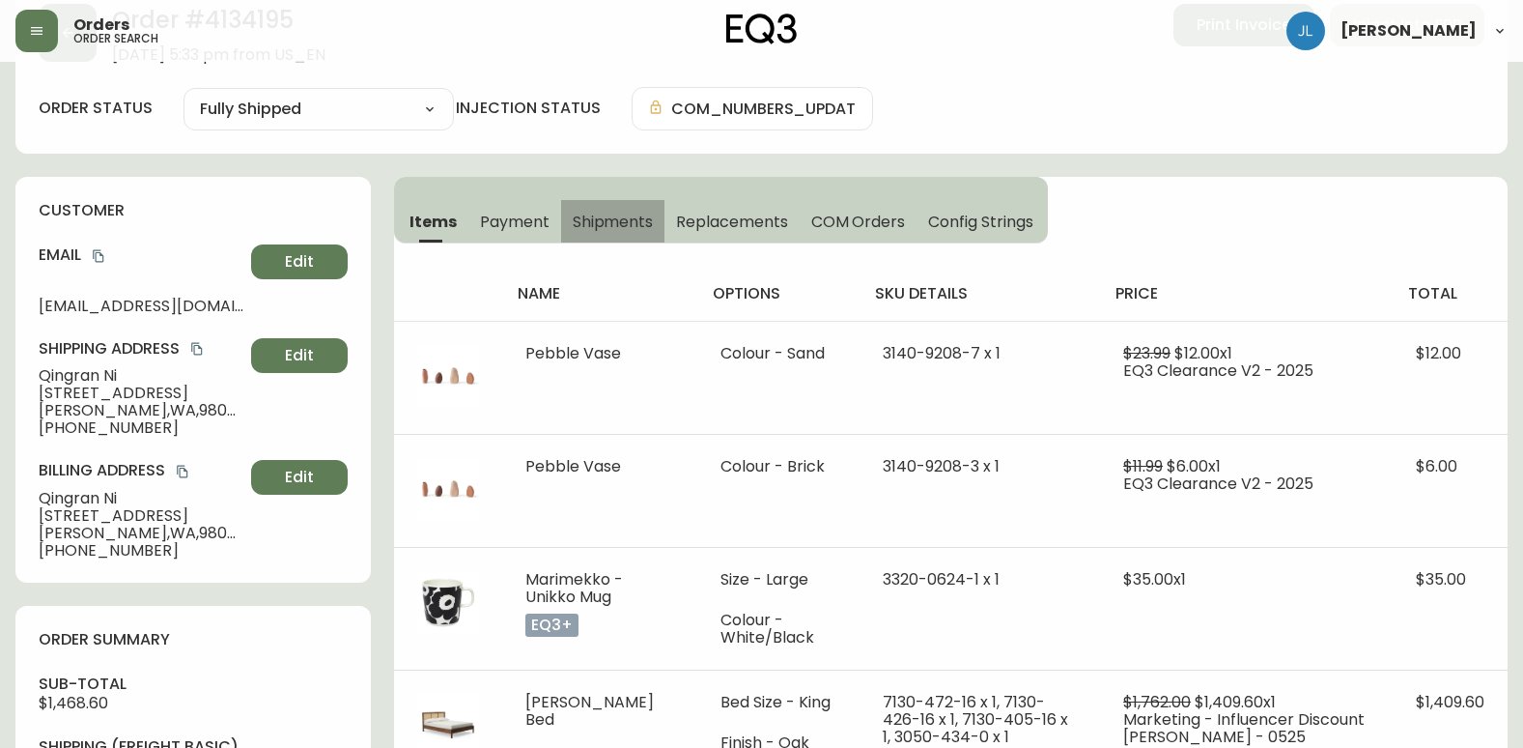
click at [614, 213] on span "Shipments" at bounding box center [613, 222] width 81 height 20
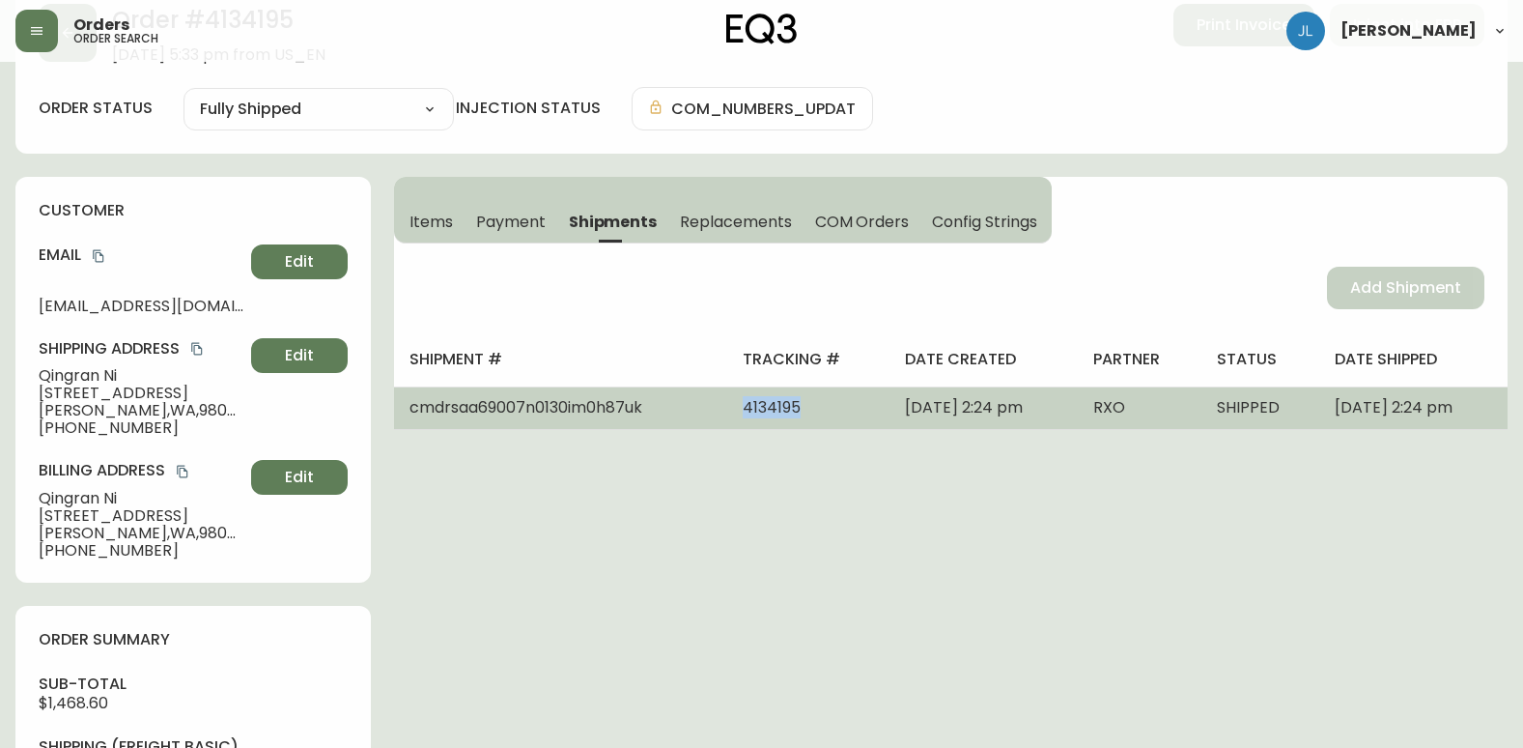
drag, startPoint x: 704, startPoint y: 411, endPoint x: 786, endPoint y: 410, distance: 82.1
click at [786, 410] on td "4134195" at bounding box center [808, 407] width 162 height 42
copy span "4134195"
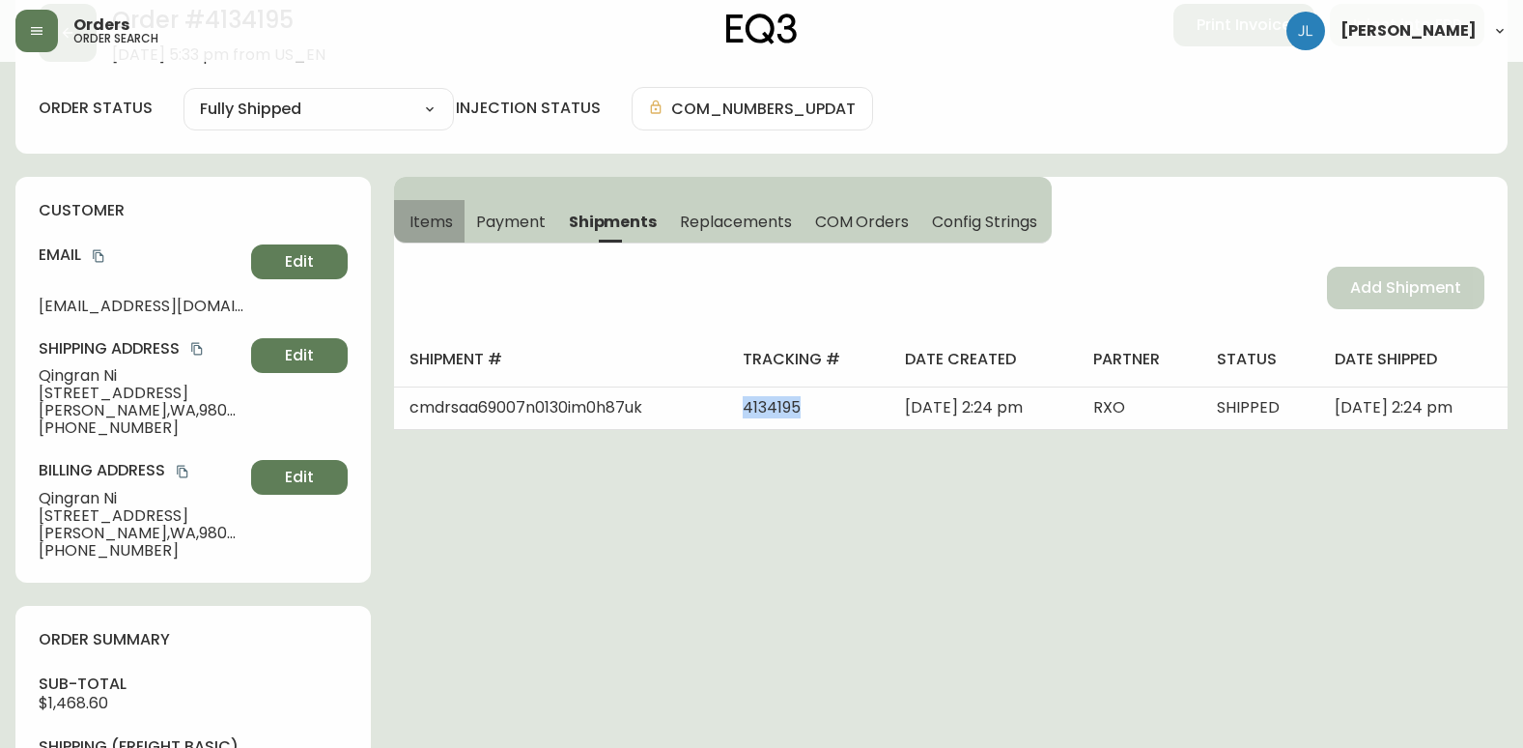
click at [439, 216] on span "Items" at bounding box center [431, 222] width 43 height 20
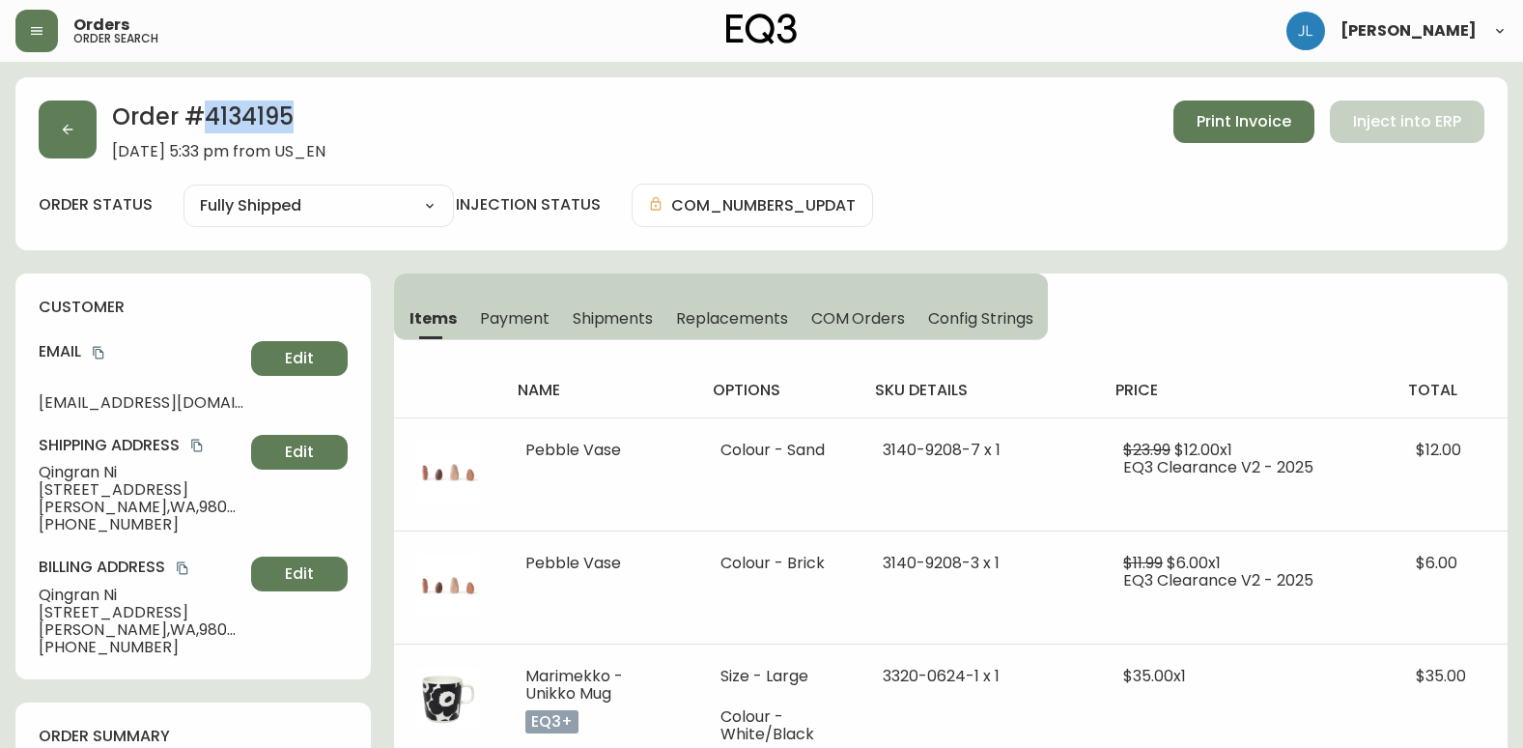
drag, startPoint x: 316, startPoint y: 112, endPoint x: 212, endPoint y: 117, distance: 104.4
click at [212, 117] on h2 "Order # 4134195" at bounding box center [218, 121] width 213 height 42
copy h2 "4134195"
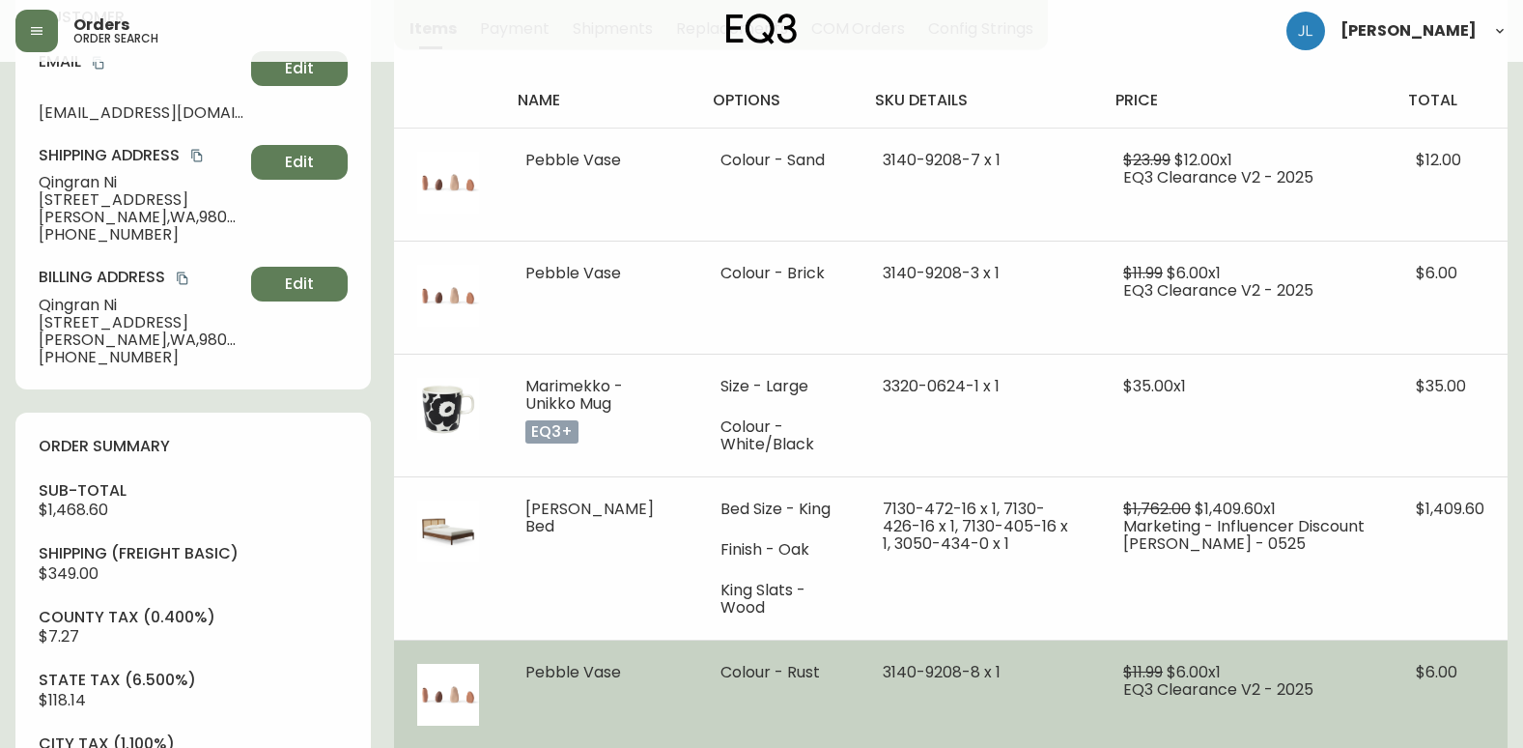
scroll to position [193, 0]
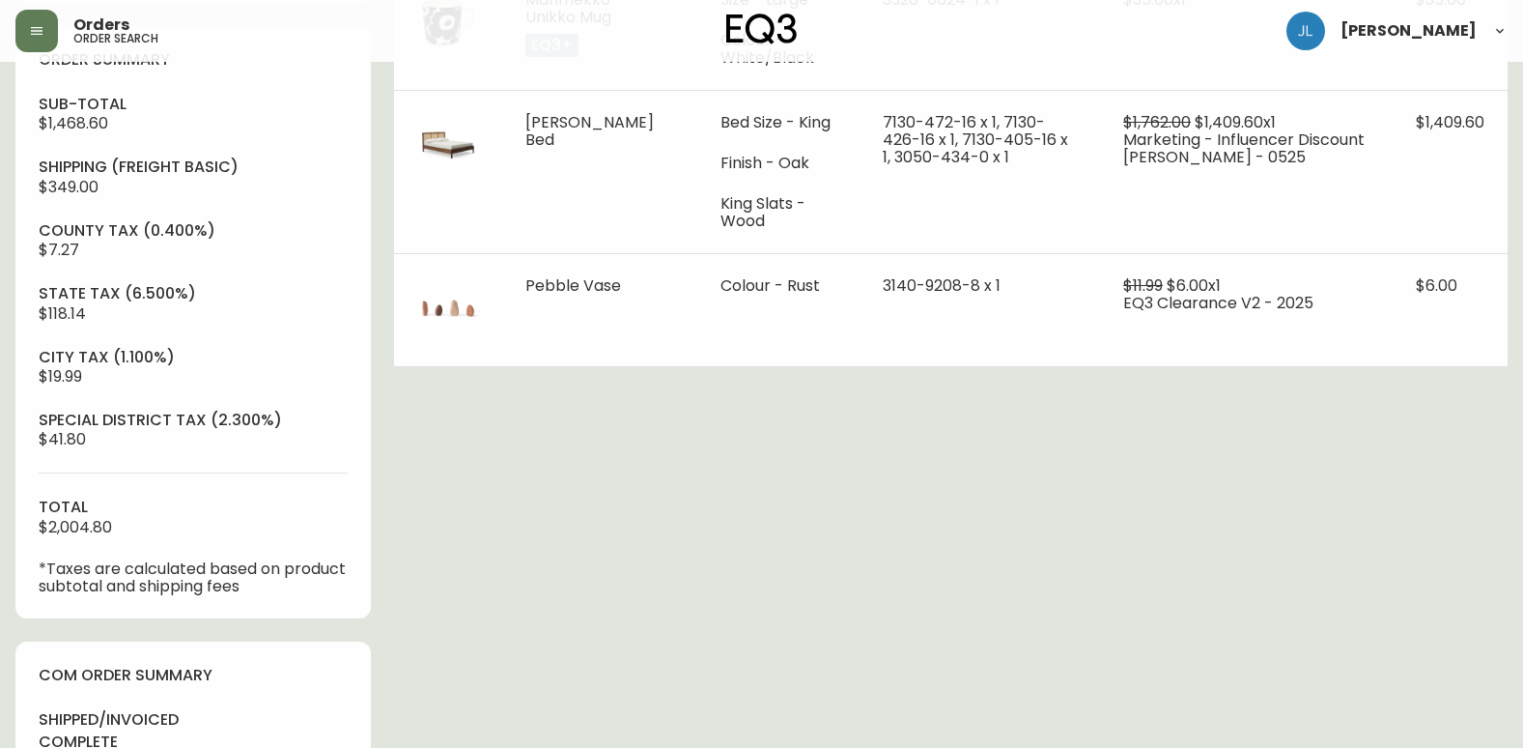
click at [595, 517] on div "Order # 4134195 [DATE] 5:33 pm from US_EN Print Invoice Inject into ERP order s…" at bounding box center [761, 404] width 1492 height 2007
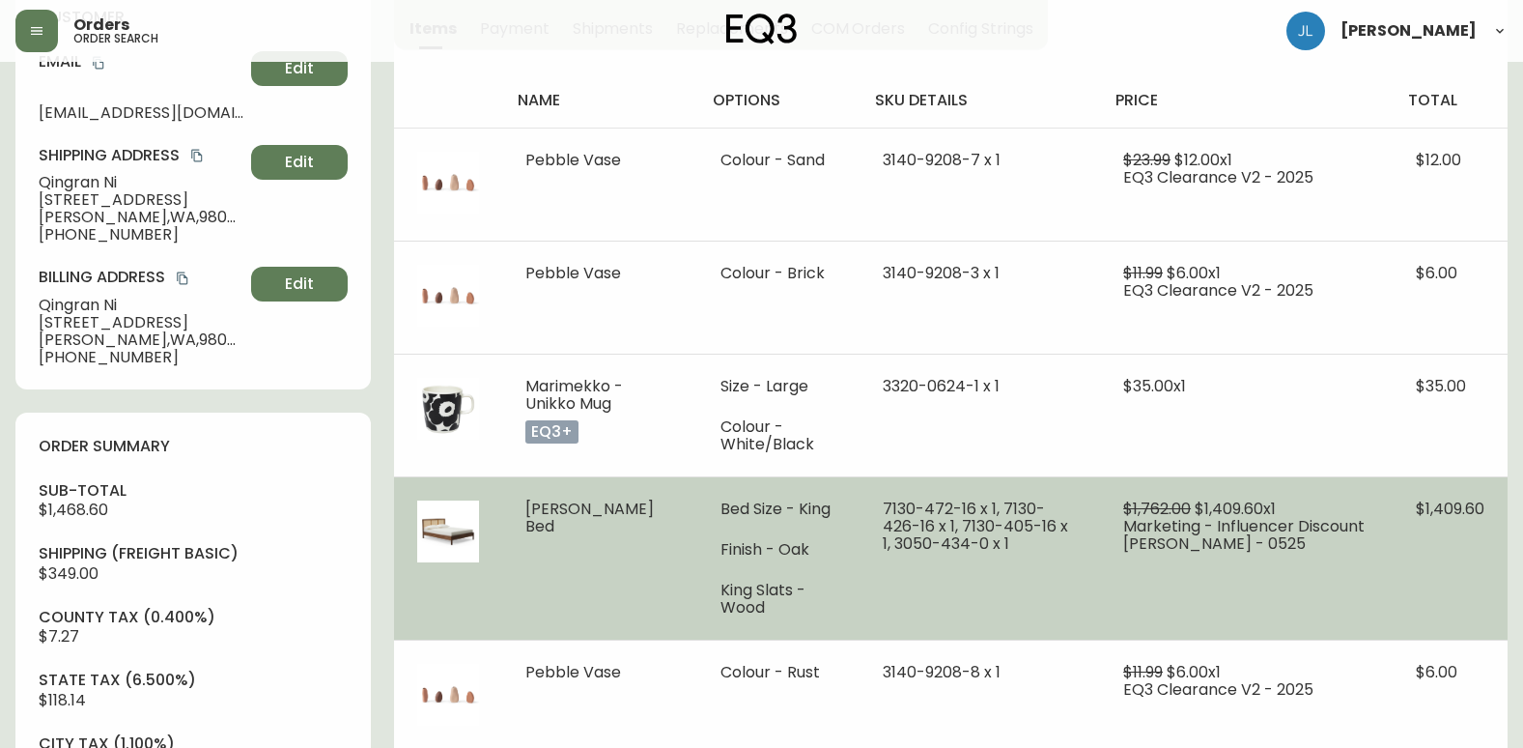
scroll to position [0, 0]
